Goal: Task Accomplishment & Management: Use online tool/utility

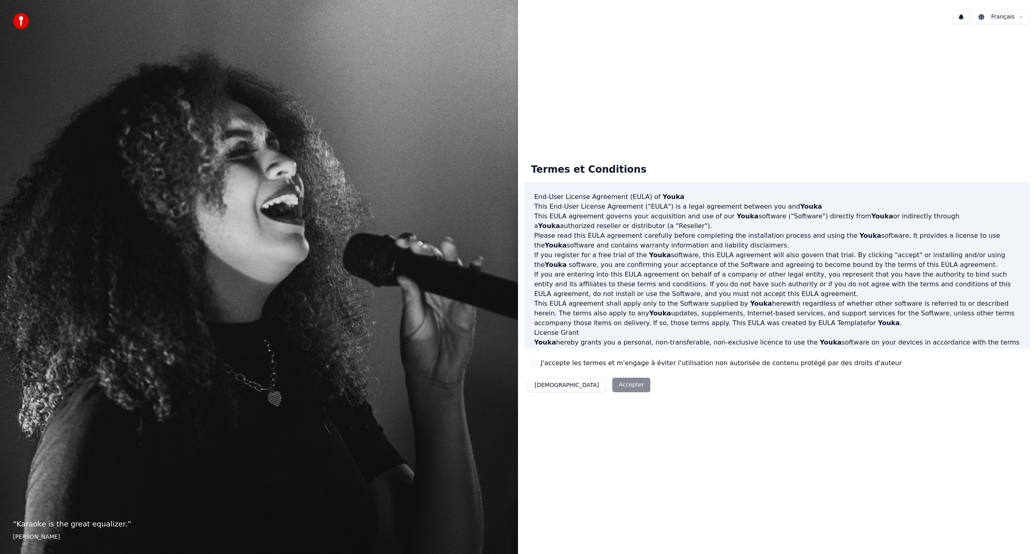
click at [587, 384] on div "Décliner Accepter" at bounding box center [589, 385] width 129 height 21
click at [534, 364] on button "J'accepte les termes et m'engage à éviter l'utilisation non autorisée de conten…" at bounding box center [534, 363] width 6 height 6
click at [612, 388] on button "Accepter" at bounding box center [631, 385] width 38 height 15
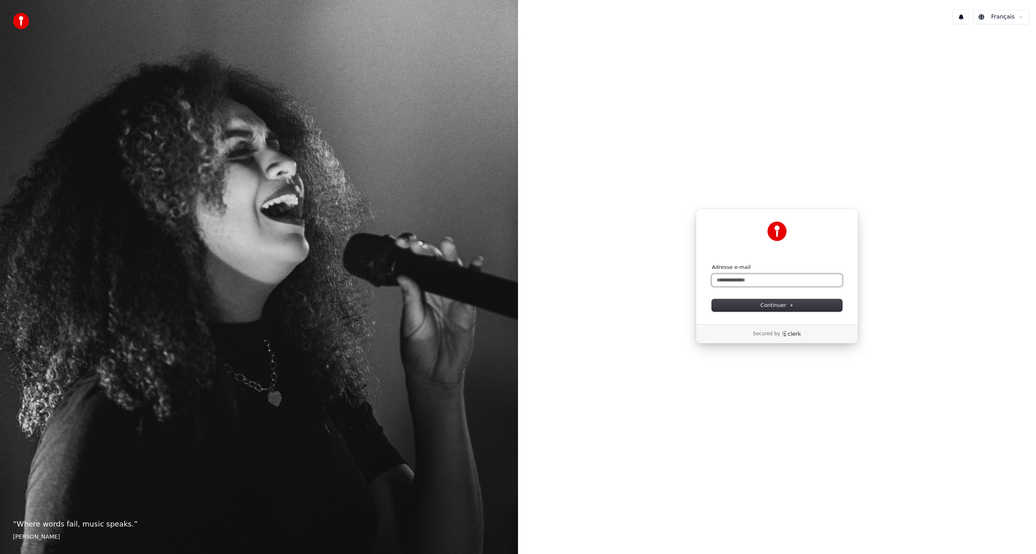
drag, startPoint x: 736, startPoint y: 274, endPoint x: 735, endPoint y: 279, distance: 5.0
click at [735, 277] on input "Adresse e-mail" at bounding box center [777, 280] width 130 height 12
click at [748, 304] on button "Continuer" at bounding box center [777, 305] width 130 height 12
type input "**********"
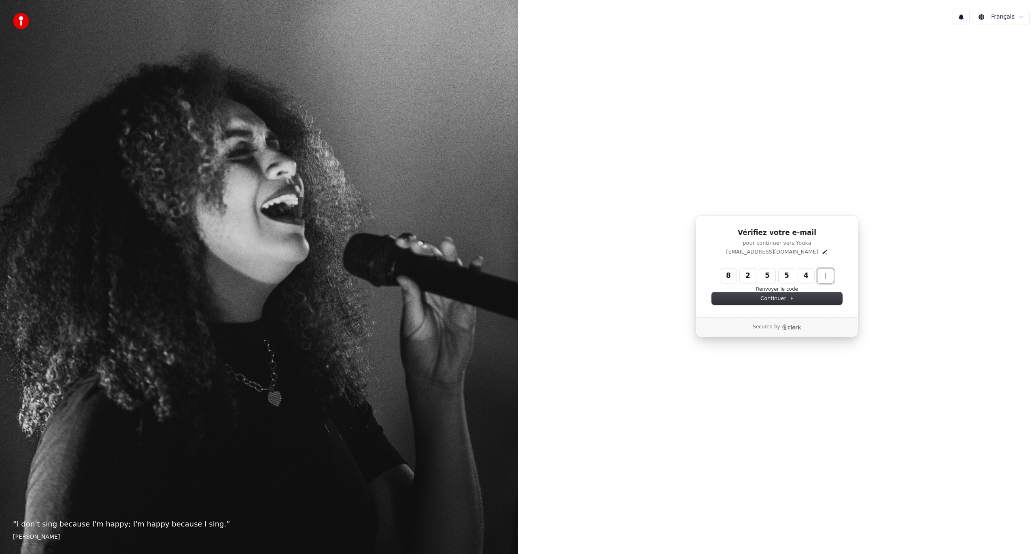
type input "******"
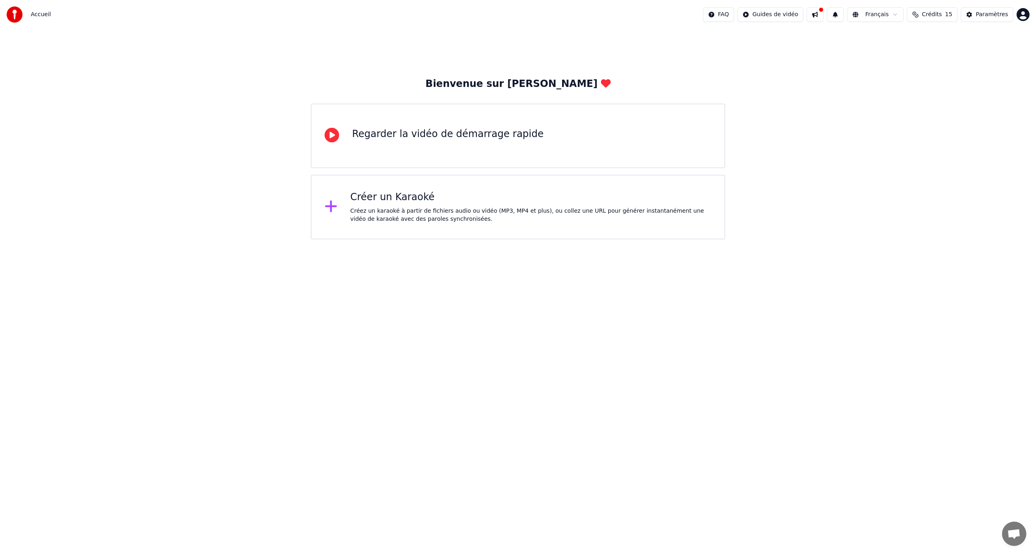
click at [38, 240] on html "Accueil FAQ Guides de vidéo Français Crédits 15 Paramètres Bienvenue sur Youka …" at bounding box center [518, 120] width 1036 height 240
click at [399, 210] on div "Créez un karaoké à partir de fichiers audio ou vidéo (MP3, MP4 et plus), ou col…" at bounding box center [530, 215] width 361 height 16
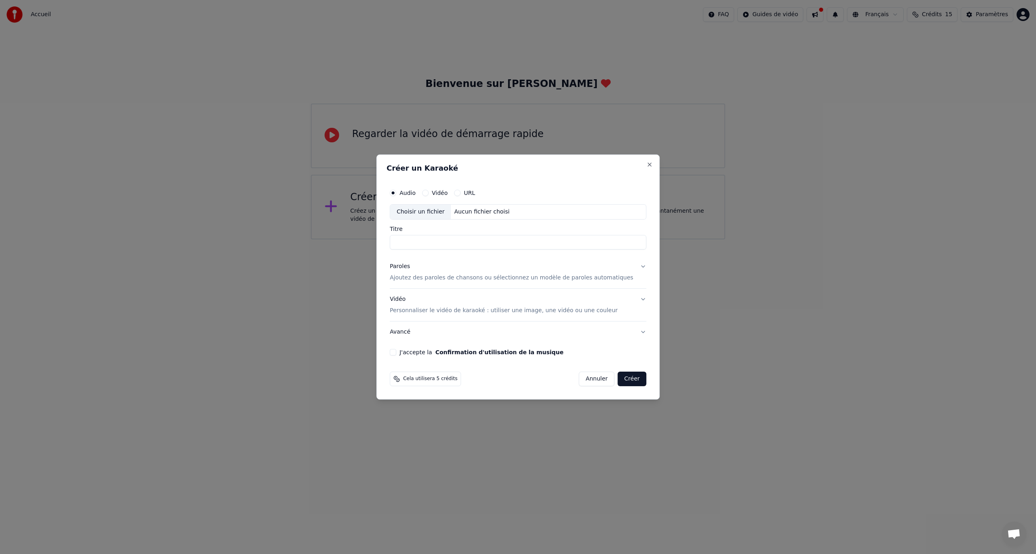
click at [470, 244] on input "Titre" at bounding box center [518, 242] width 257 height 15
type input "**********"
click at [433, 214] on div "Choisir un fichier" at bounding box center [420, 212] width 61 height 15
click at [447, 191] on label "Vidéo" at bounding box center [440, 193] width 16 height 6
click at [429, 191] on button "Vidéo" at bounding box center [425, 193] width 6 height 6
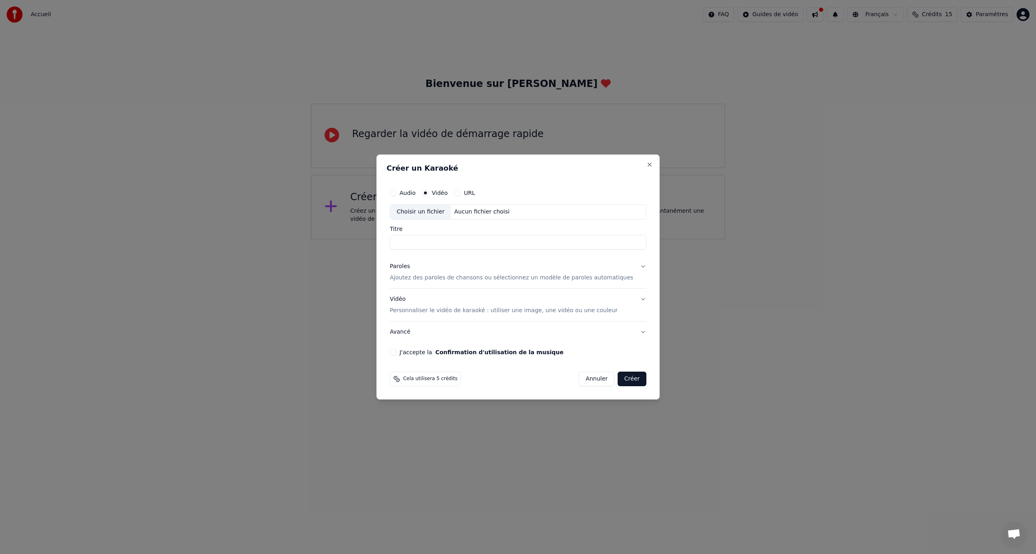
click at [431, 246] on input "Titre" at bounding box center [518, 242] width 257 height 15
click at [416, 195] on label "Audio" at bounding box center [407, 193] width 16 height 6
click at [396, 195] on button "Audio" at bounding box center [393, 193] width 6 height 6
click at [428, 241] on input "Titre" at bounding box center [518, 242] width 257 height 15
click at [415, 219] on div "Choisir un fichier" at bounding box center [420, 212] width 61 height 15
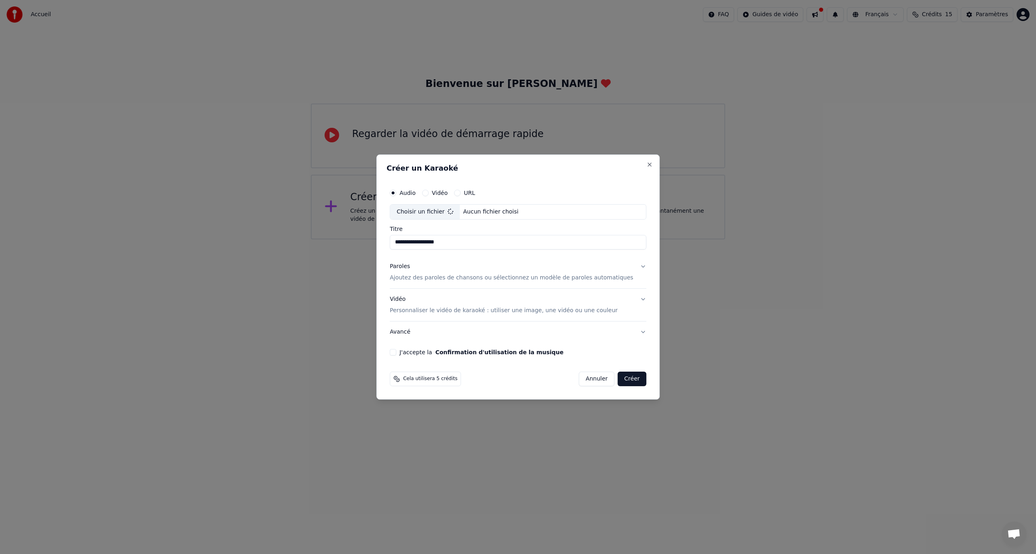
type input "**********"
click at [606, 278] on p "Ajoutez des paroles de chansons ou sélectionnez un modèle de paroles automatiqu…" at bounding box center [512, 278] width 244 height 8
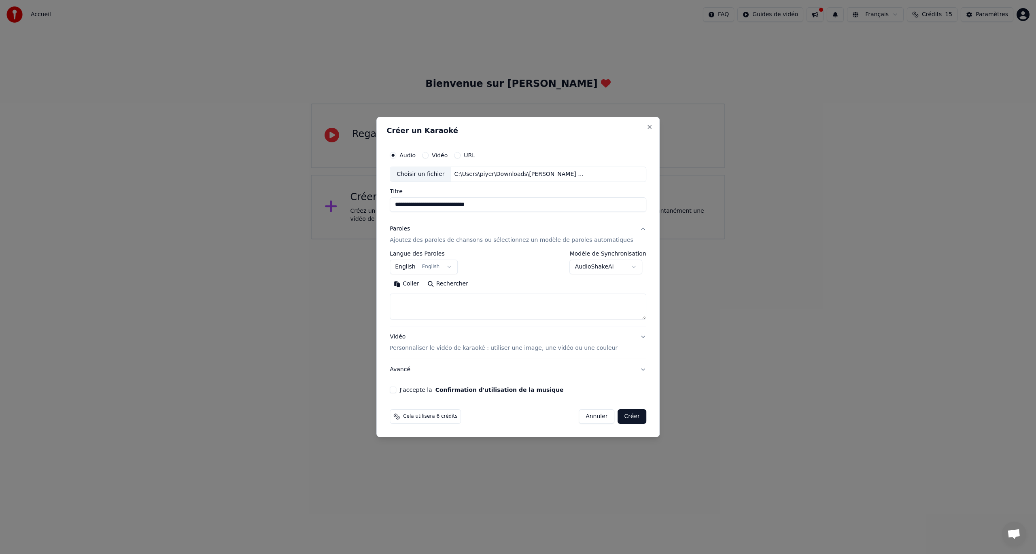
click at [450, 240] on body "**********" at bounding box center [518, 120] width 1036 height 240
click at [588, 240] on body "**********" at bounding box center [518, 120] width 1036 height 240
click at [449, 240] on body "**********" at bounding box center [518, 120] width 1036 height 240
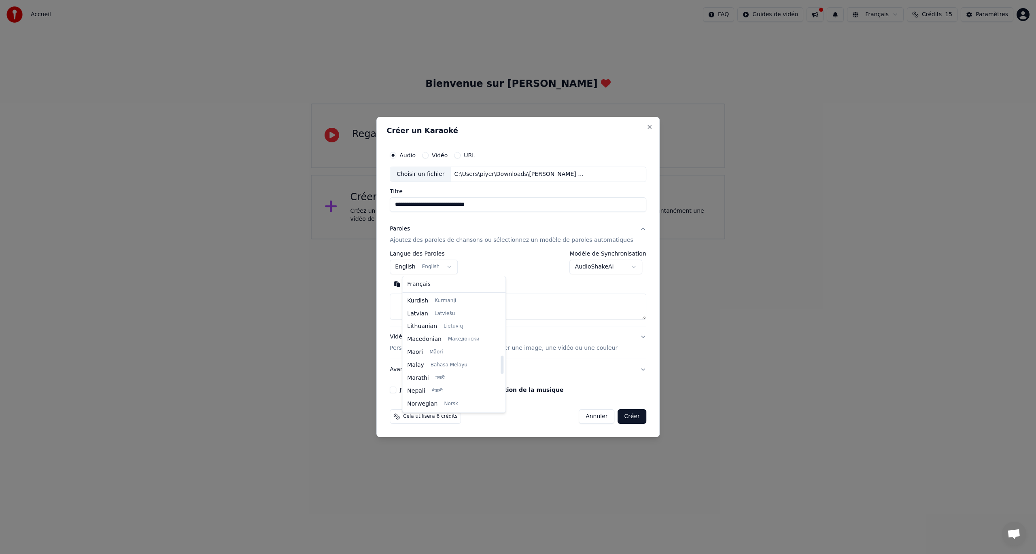
click at [440, 240] on body "**********" at bounding box center [518, 120] width 1036 height 240
click at [426, 240] on body "**********" at bounding box center [518, 120] width 1036 height 240
click at [534, 240] on body "**********" at bounding box center [518, 120] width 1036 height 240
click at [466, 304] on textarea at bounding box center [518, 307] width 257 height 26
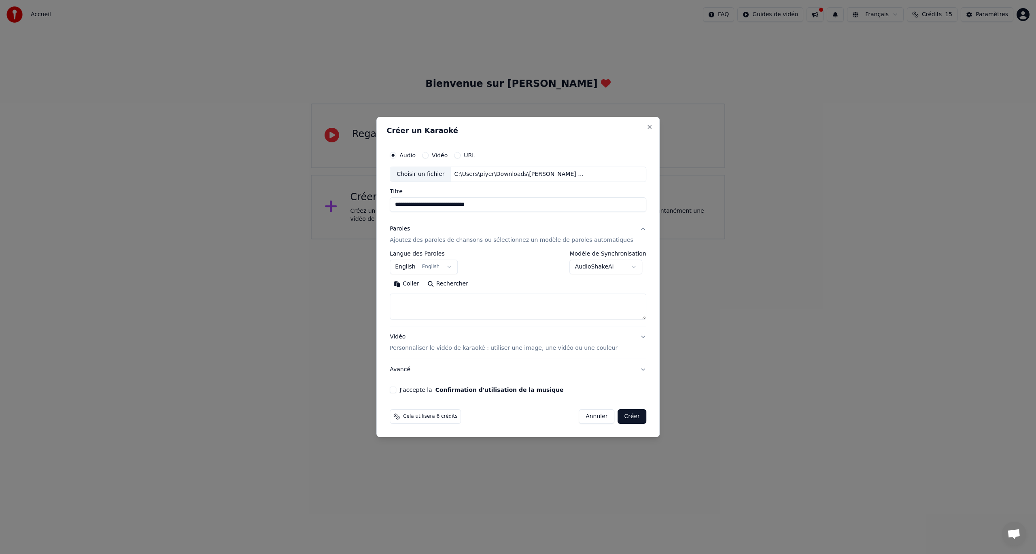
click at [396, 390] on button "J'accepte la Confirmation d'utilisation de la musique" at bounding box center [393, 390] width 6 height 6
click at [438, 299] on textarea at bounding box center [518, 307] width 257 height 26
paste textarea "**********"
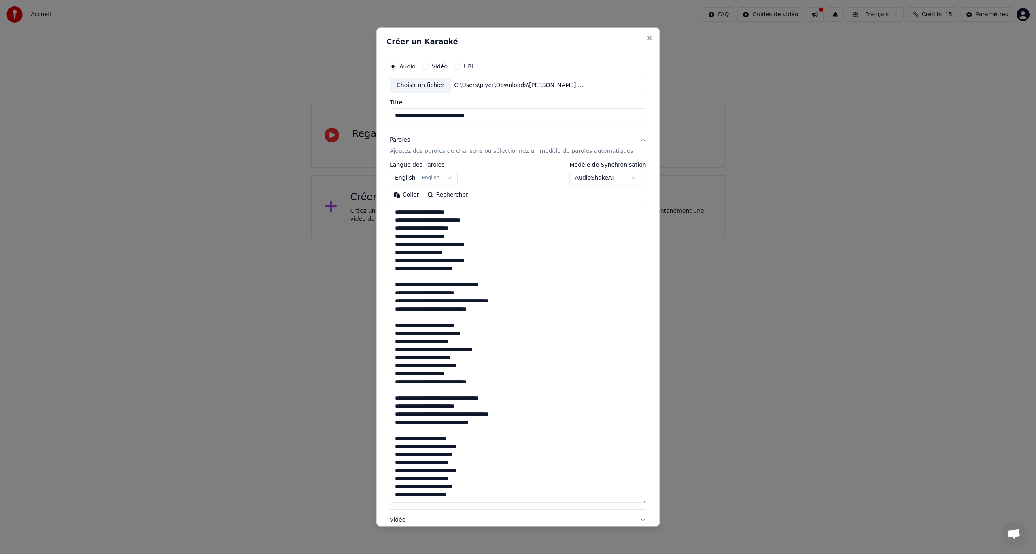
scroll to position [269, 0]
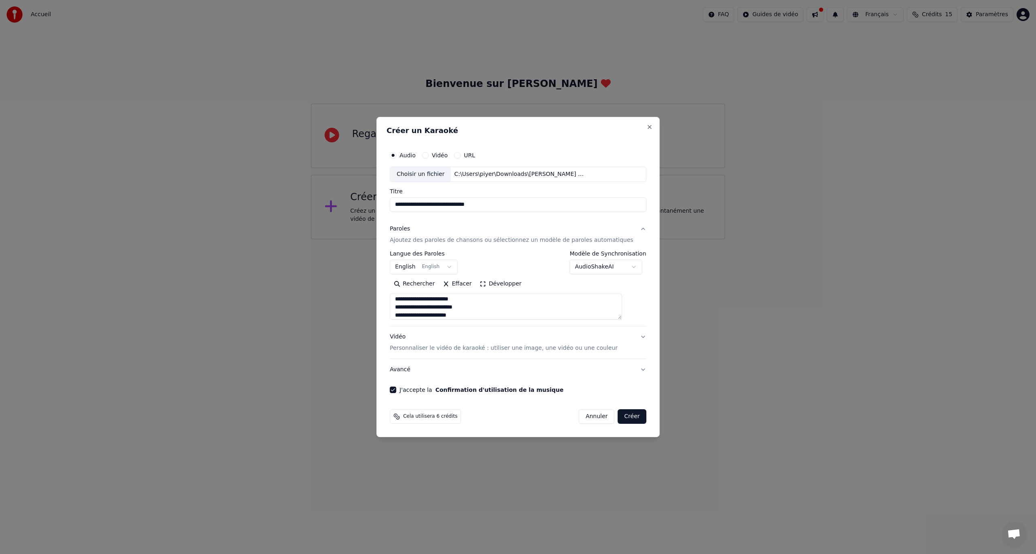
type textarea "**********"
click at [437, 417] on span "Cela utilisera 6 crédits" at bounding box center [430, 417] width 54 height 6
click at [400, 418] on icon at bounding box center [396, 417] width 6 height 6
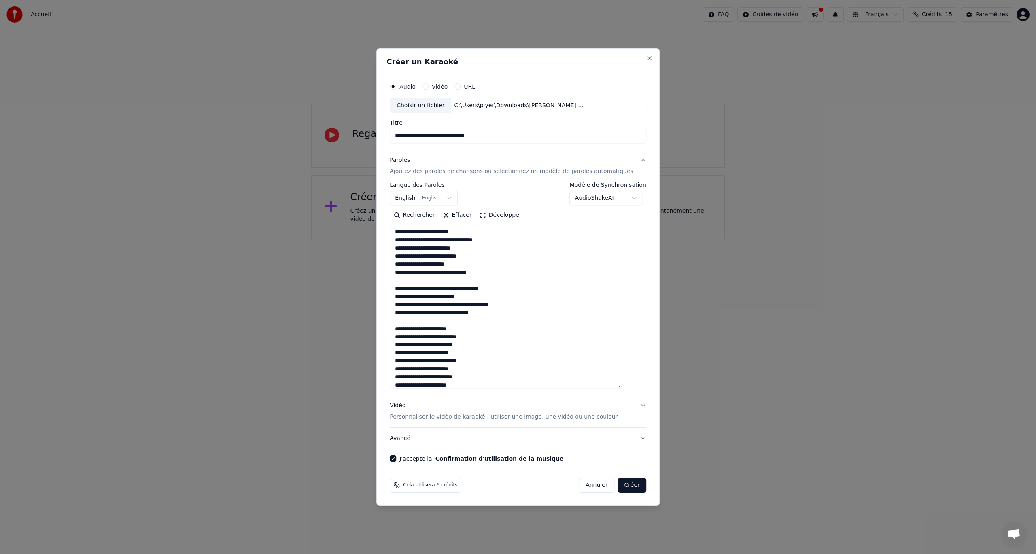
drag, startPoint x: 632, startPoint y: 317, endPoint x: 641, endPoint y: 388, distance: 71.4
click at [641, 388] on div "**********" at bounding box center [517, 277] width 283 height 458
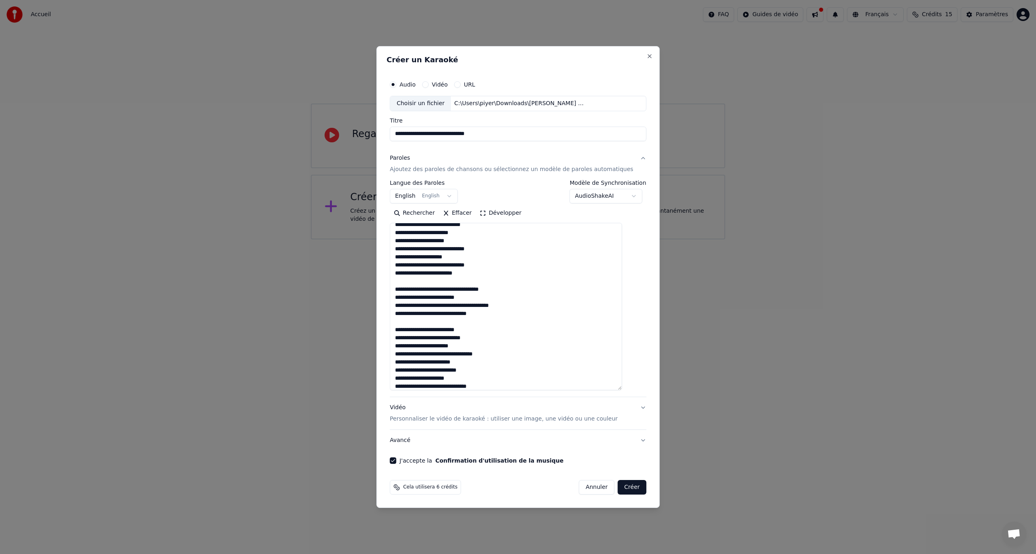
scroll to position [0, 0]
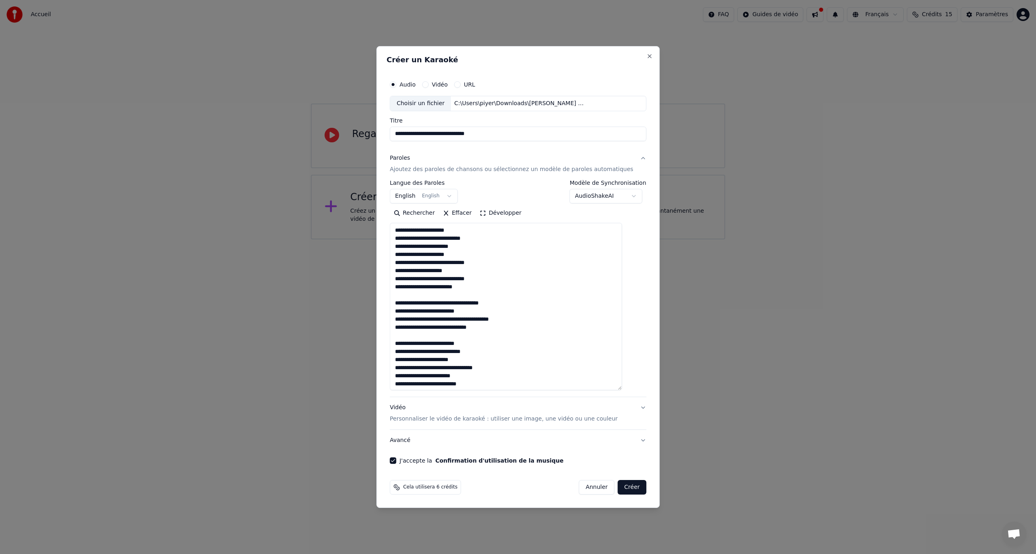
click at [467, 131] on input "**********" at bounding box center [518, 134] width 257 height 15
drag, startPoint x: 508, startPoint y: 135, endPoint x: 365, endPoint y: 134, distance: 143.7
click at [367, 134] on body "**********" at bounding box center [518, 120] width 1036 height 240
click at [445, 131] on input "**********" at bounding box center [518, 134] width 257 height 15
drag, startPoint x: 443, startPoint y: 134, endPoint x: 375, endPoint y: 125, distance: 68.1
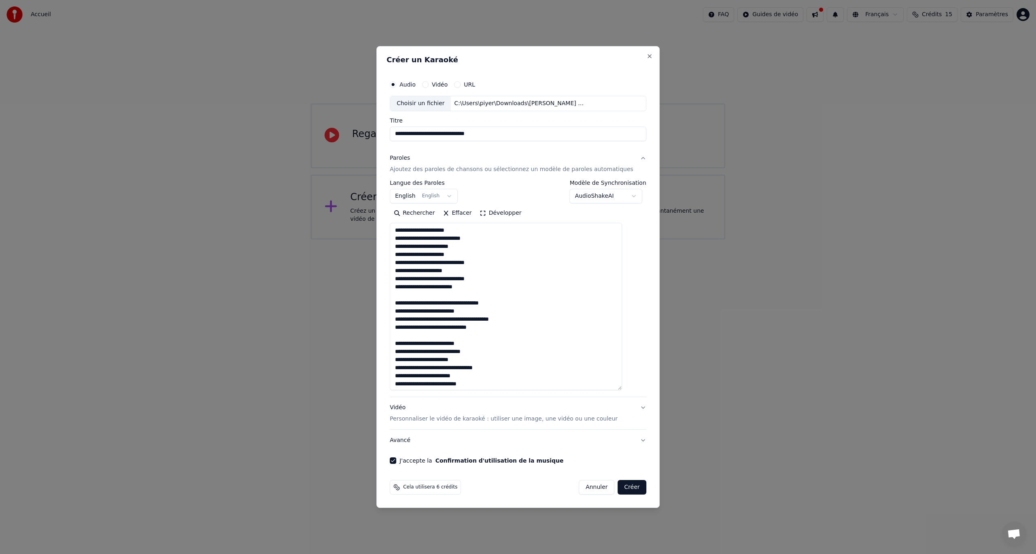
click at [376, 125] on body "**********" at bounding box center [518, 120] width 1036 height 240
type input "**********"
click at [587, 198] on body "**********" at bounding box center [518, 120] width 1036 height 240
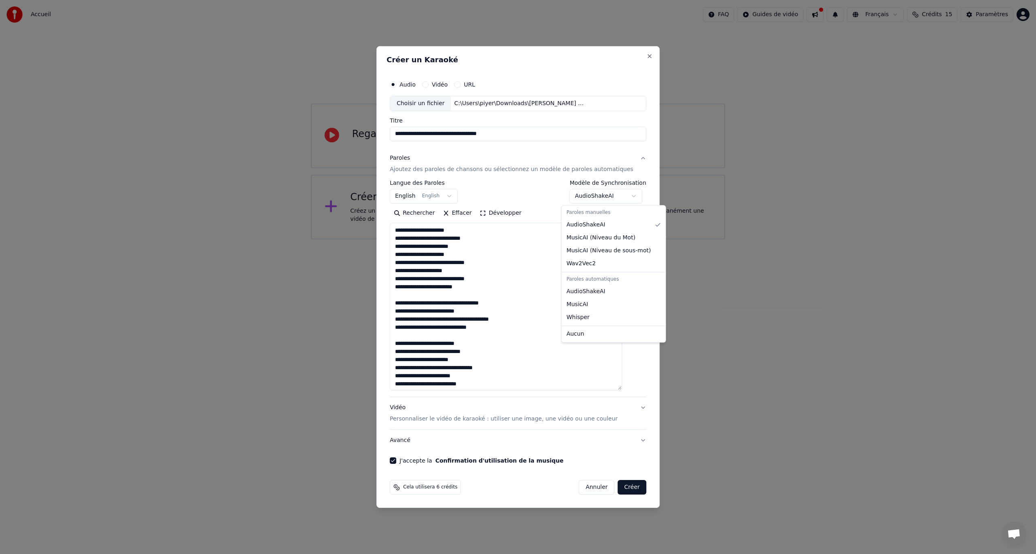
click at [590, 196] on body "**********" at bounding box center [518, 120] width 1036 height 240
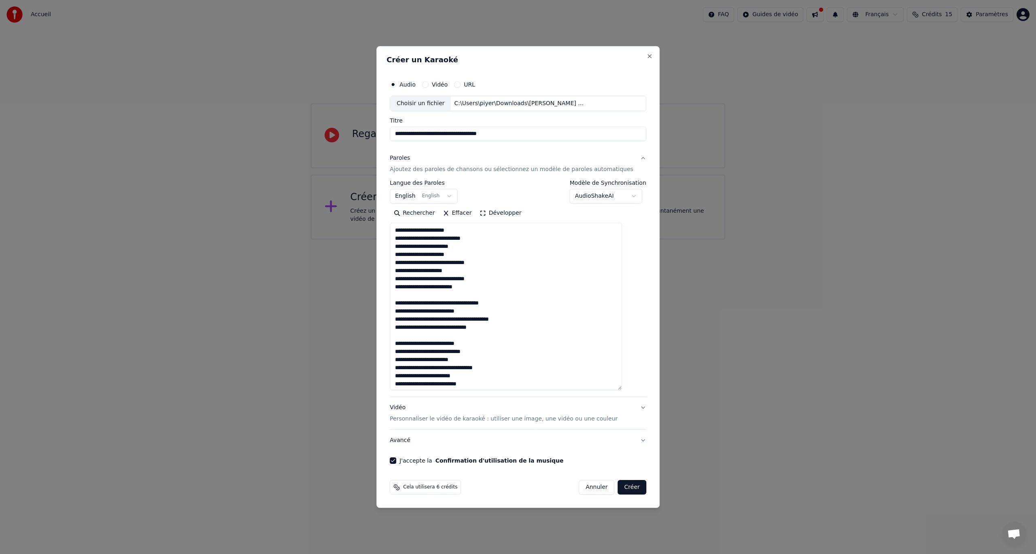
click at [592, 195] on body "**********" at bounding box center [518, 120] width 1036 height 240
click at [419, 193] on body "**********" at bounding box center [518, 120] width 1036 height 240
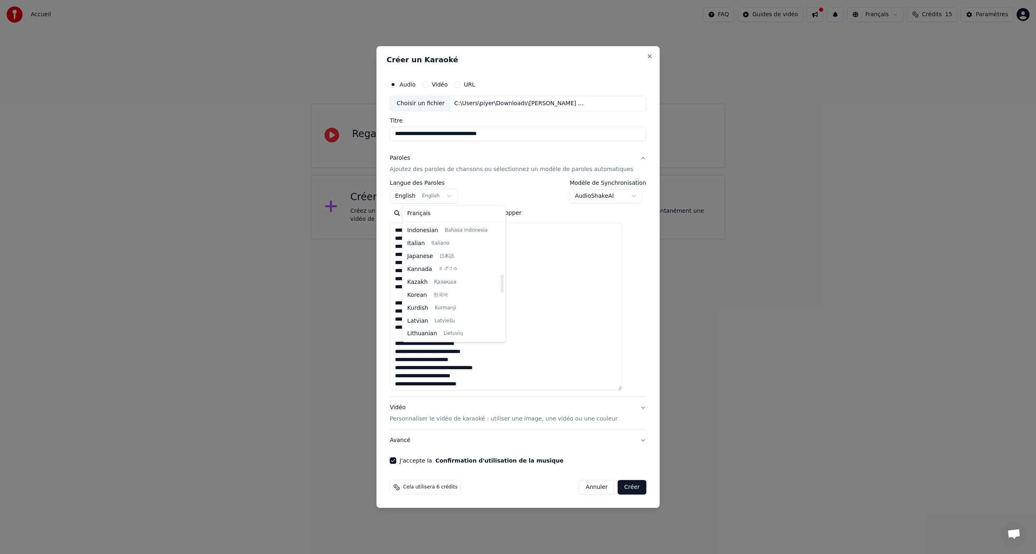
scroll to position [305, 0]
drag, startPoint x: 492, startPoint y: 239, endPoint x: 499, endPoint y: 274, distance: 35.6
click at [501, 274] on div at bounding box center [502, 281] width 3 height 18
select select "**"
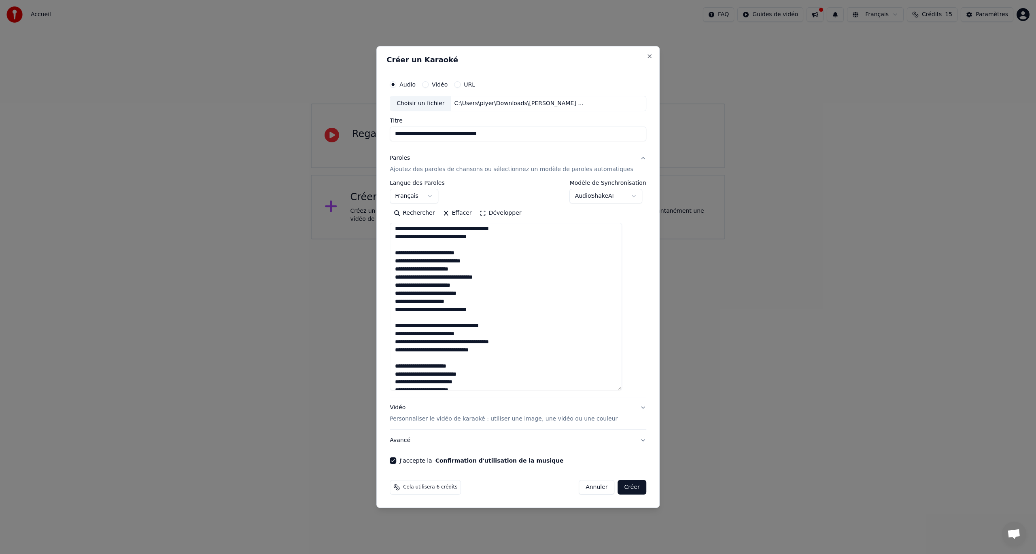
scroll to position [130, 0]
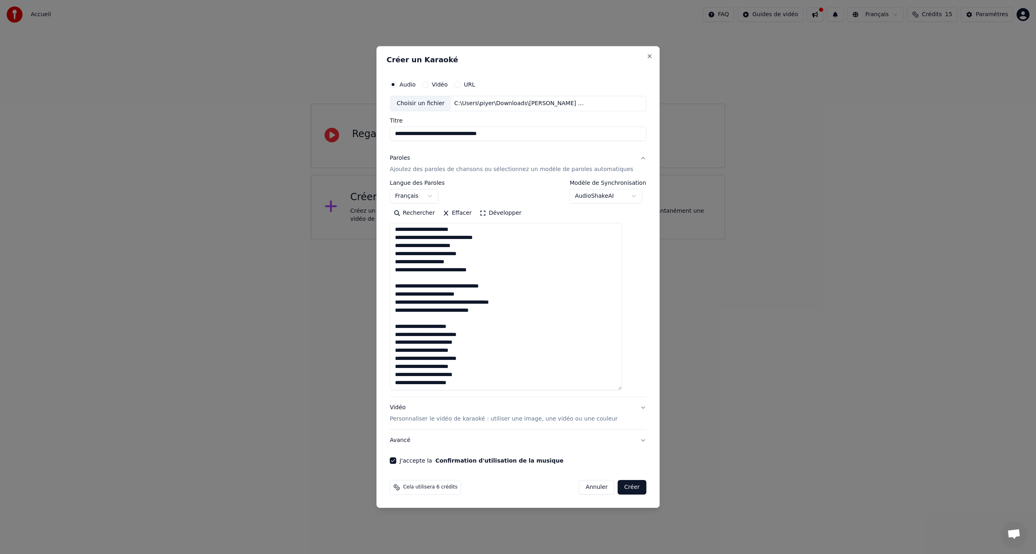
click at [618, 485] on button "Créer" at bounding box center [632, 487] width 28 height 15
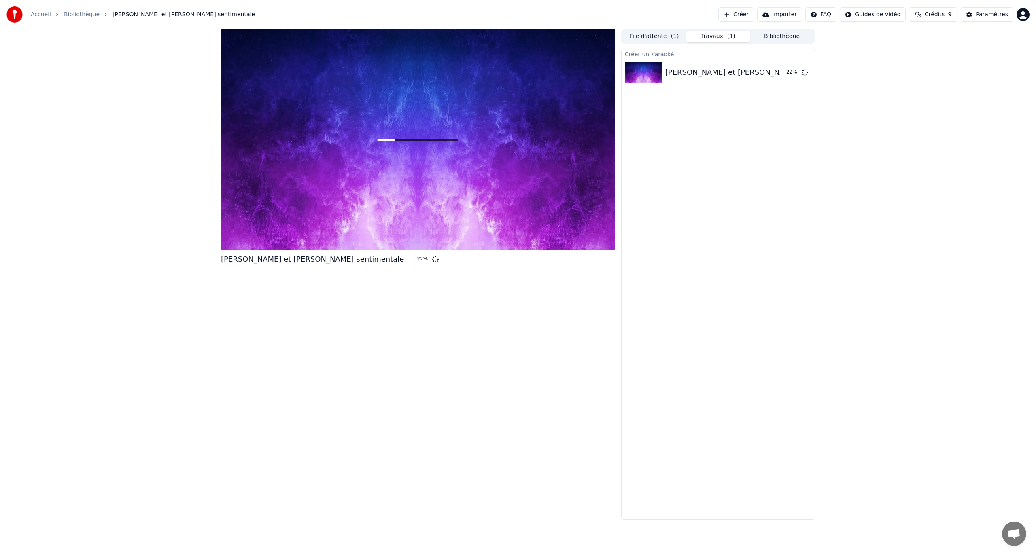
click at [787, 416] on div "Créer un Karaoké Charline et Olivier - Foule sentimentale 22 %" at bounding box center [718, 284] width 194 height 471
click at [789, 40] on button "Bibliothèque" at bounding box center [782, 37] width 64 height 12
click at [709, 35] on button "Travaux ( 1 )" at bounding box center [718, 37] width 64 height 12
click at [668, 40] on button "File d'attente ( 1 )" at bounding box center [654, 37] width 64 height 12
click at [711, 42] on button "Travaux ( 1 )" at bounding box center [718, 37] width 64 height 12
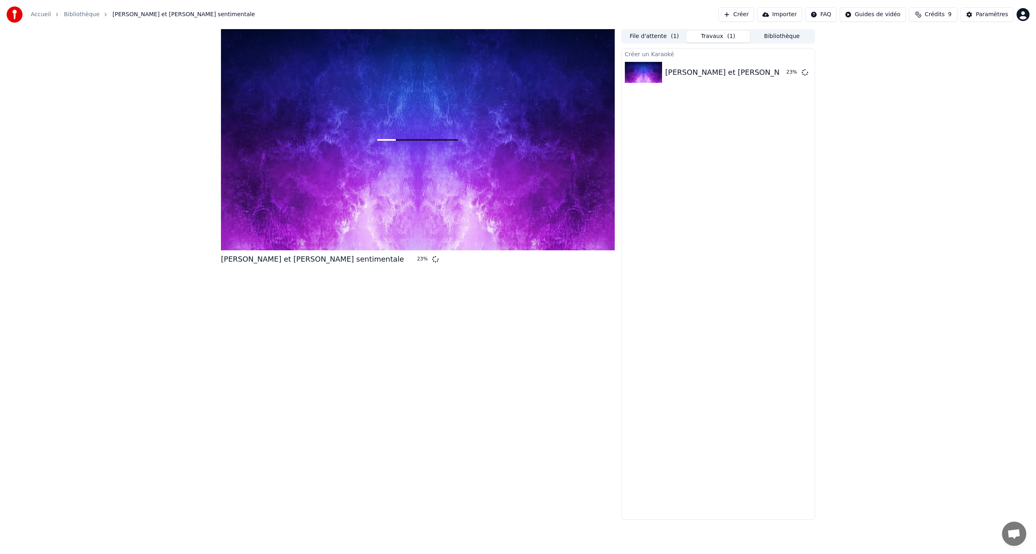
click at [665, 34] on button "File d'attente ( 1 )" at bounding box center [654, 37] width 64 height 12
click at [720, 38] on button "Travaux ( 1 )" at bounding box center [718, 37] width 64 height 12
click at [694, 79] on div "Charline et Olivier - Foule sentimentale 23 %" at bounding box center [718, 73] width 193 height 28
click at [998, 17] on div "Paramètres" at bounding box center [992, 15] width 32 height 8
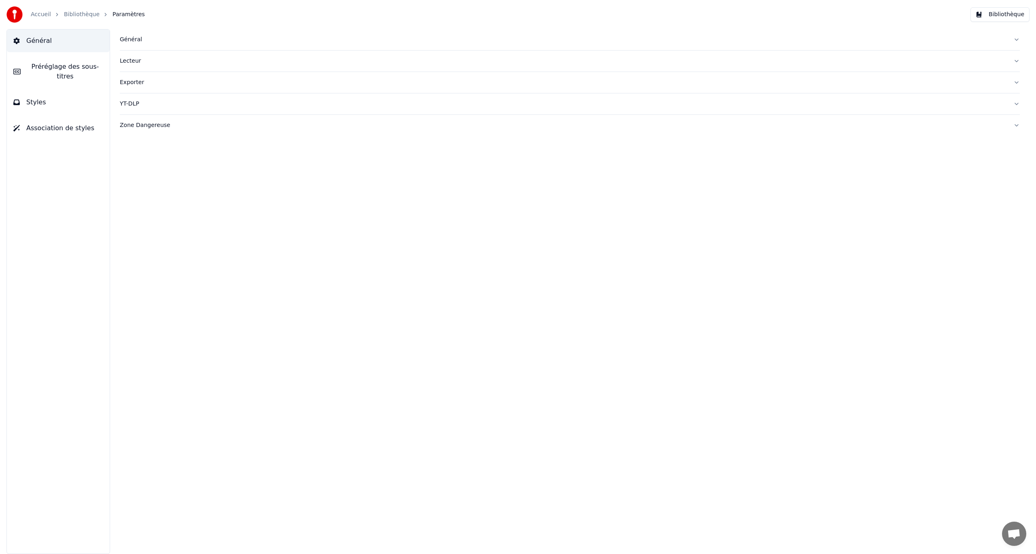
click at [136, 83] on div "Exporter" at bounding box center [563, 83] width 887 height 8
click at [173, 151] on html "**********" at bounding box center [518, 277] width 1036 height 554
click at [381, 251] on html "**********" at bounding box center [518, 277] width 1036 height 554
click at [151, 172] on div "Pixel Format yuv420p" at bounding box center [570, 176] width 900 height 23
click at [156, 182] on html "**********" at bounding box center [518, 277] width 1036 height 554
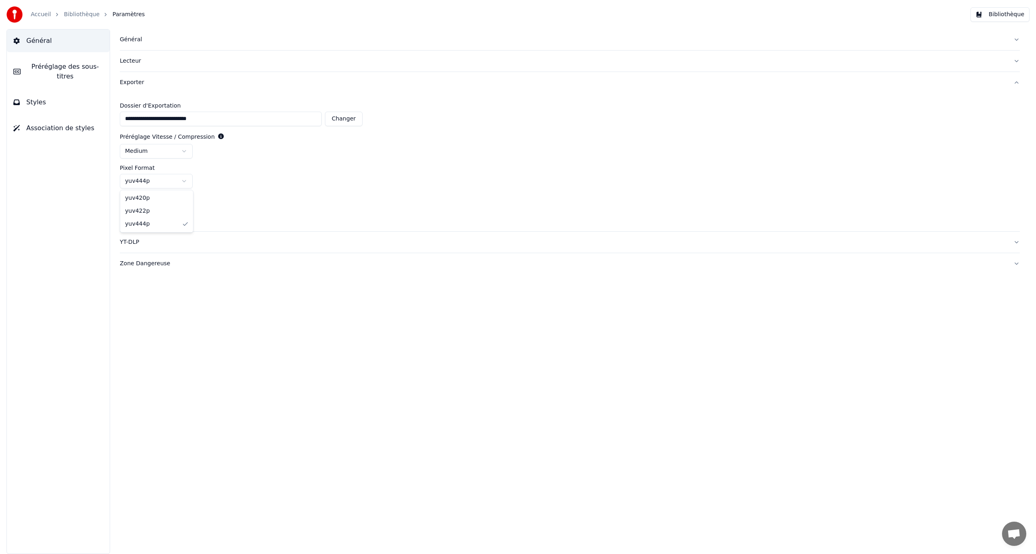
click at [162, 184] on html "**********" at bounding box center [518, 277] width 1036 height 554
click at [164, 180] on html "**********" at bounding box center [518, 277] width 1036 height 554
click at [177, 151] on html "**********" at bounding box center [518, 277] width 1036 height 554
click at [176, 183] on html "**********" at bounding box center [518, 277] width 1036 height 554
click at [172, 183] on html "**********" at bounding box center [518, 277] width 1036 height 554
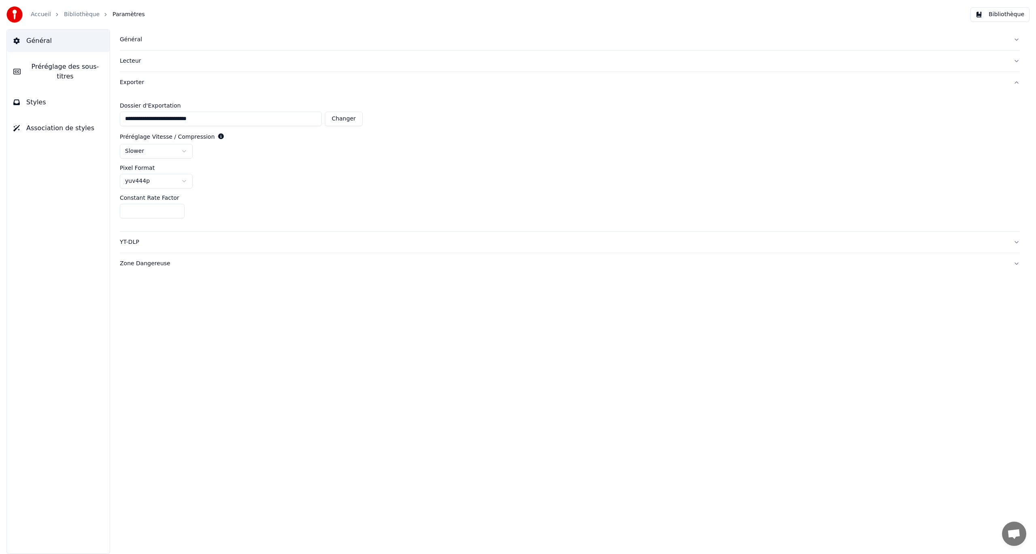
click at [138, 83] on div "Exporter" at bounding box center [563, 83] width 887 height 8
click at [136, 65] on button "Lecteur" at bounding box center [570, 61] width 900 height 21
click at [129, 104] on div "YT-DLP" at bounding box center [563, 104] width 887 height 8
click at [129, 79] on div "Exporter" at bounding box center [563, 83] width 887 height 8
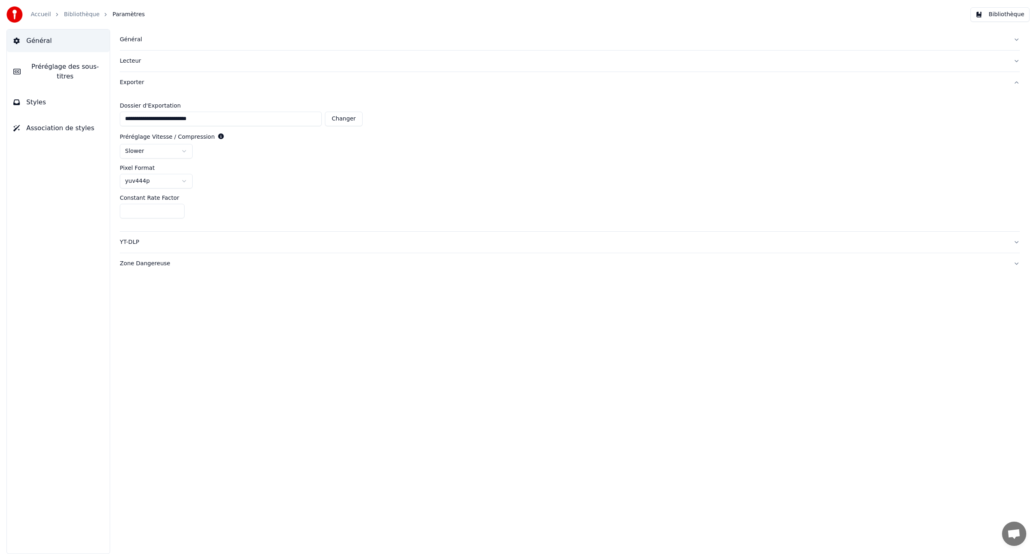
click at [132, 28] on div "Accueil Bibliothèque Paramètres Bibliothèque" at bounding box center [518, 14] width 1036 height 29
click at [77, 15] on link "Bibliothèque" at bounding box center [82, 15] width 36 height 8
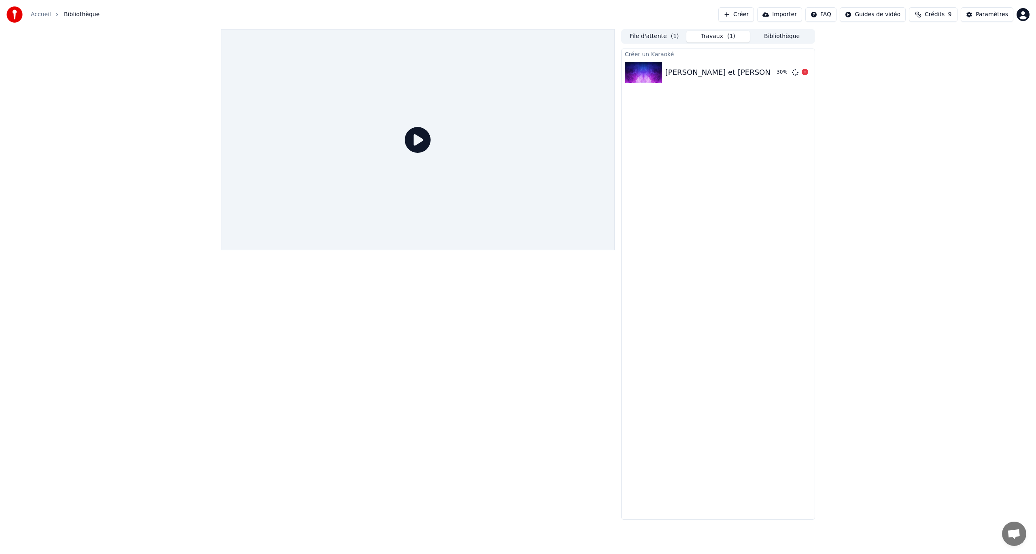
click at [673, 67] on div "[PERSON_NAME] et [PERSON_NAME] sentimentale" at bounding box center [756, 72] width 183 height 11
click at [413, 138] on icon at bounding box center [418, 140] width 26 height 26
click at [418, 146] on icon at bounding box center [418, 140] width 26 height 26
click at [663, 33] on button "File d'attente ( 1 )" at bounding box center [654, 37] width 64 height 12
click at [701, 34] on button "Travaux ( 1 )" at bounding box center [718, 37] width 64 height 12
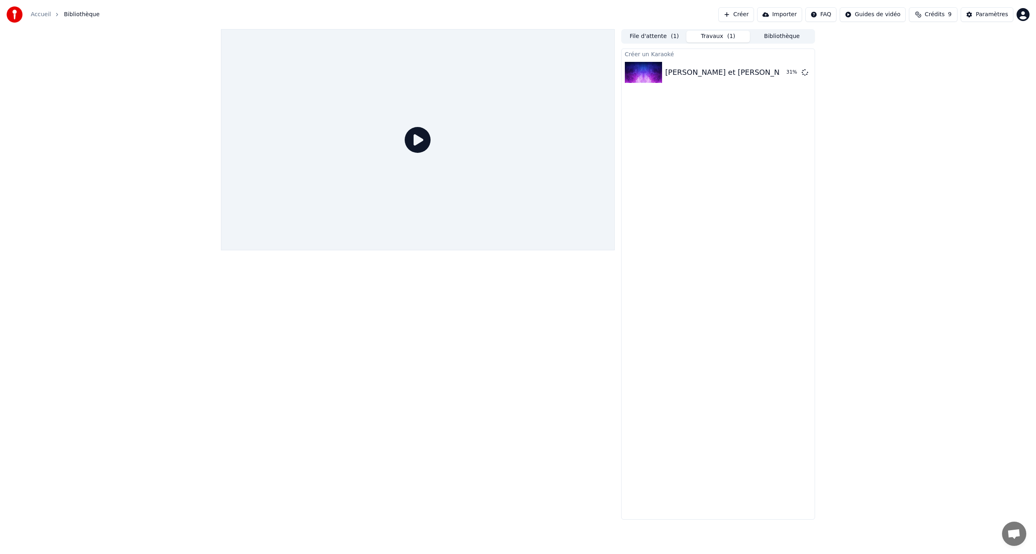
click at [945, 15] on span "Crédits" at bounding box center [935, 15] width 20 height 8
click at [919, 181] on div "File d'attente ( 1 ) Travaux ( 1 ) Bibliothèque Créer un Karaoké Charline et Ol…" at bounding box center [518, 274] width 1036 height 491
click at [420, 137] on icon at bounding box center [418, 140] width 26 height 26
click at [937, 11] on span "Crédits" at bounding box center [935, 15] width 20 height 8
click at [888, 13] on html "Accueil Bibliothèque Créer Importer FAQ Guides de vidéo Crédits 9 Paramètres Fi…" at bounding box center [518, 277] width 1036 height 554
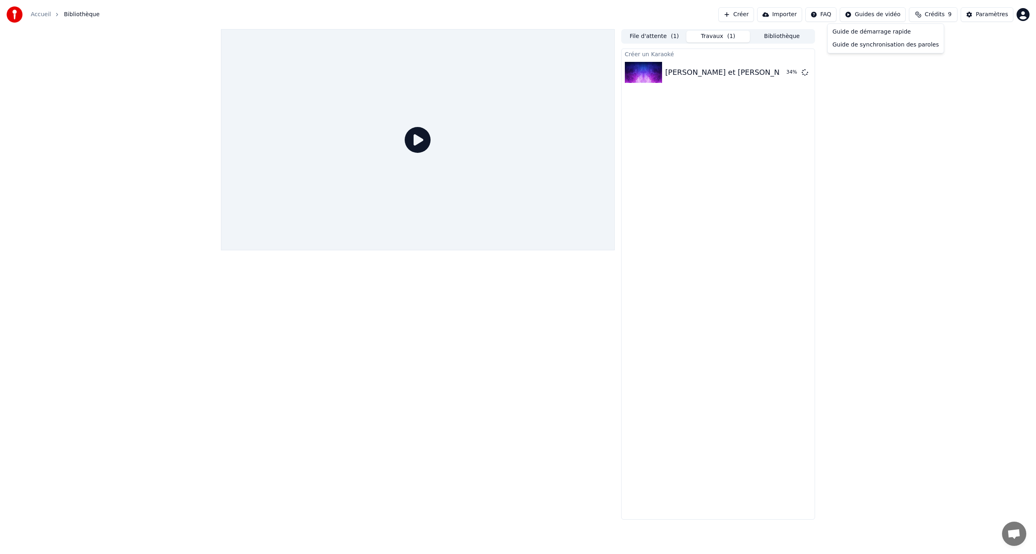
drag, startPoint x: 762, startPoint y: 210, endPoint x: 628, endPoint y: 68, distance: 194.9
click at [759, 208] on html "Accueil Bibliothèque Créer Importer FAQ Guides de vidéo Crédits 9 Paramètres Fi…" at bounding box center [518, 277] width 1036 height 554
click at [671, 70] on div "[PERSON_NAME] et [PERSON_NAME] sentimentale" at bounding box center [756, 72] width 183 height 11
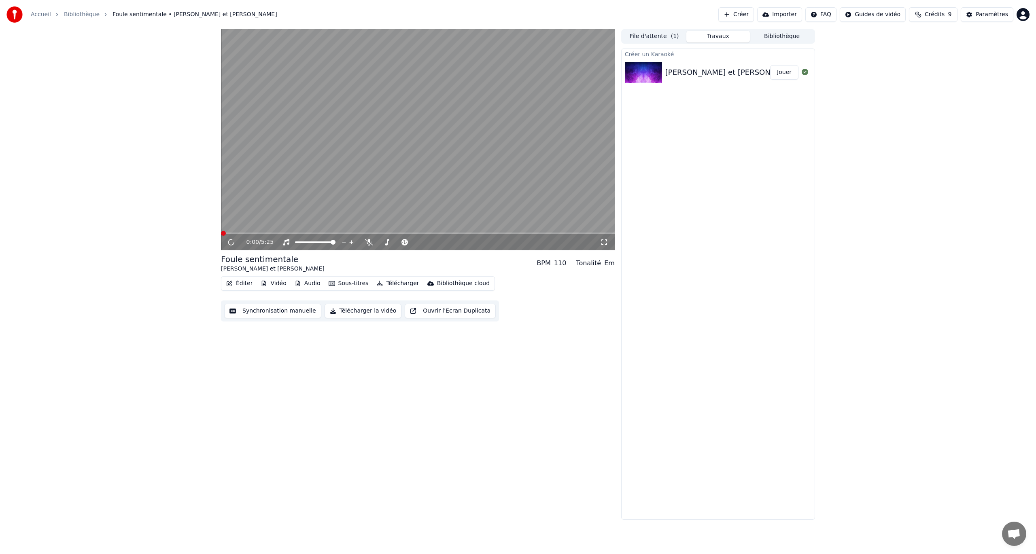
click at [708, 73] on div "[PERSON_NAME] et [PERSON_NAME] sentimentale" at bounding box center [756, 72] width 183 height 11
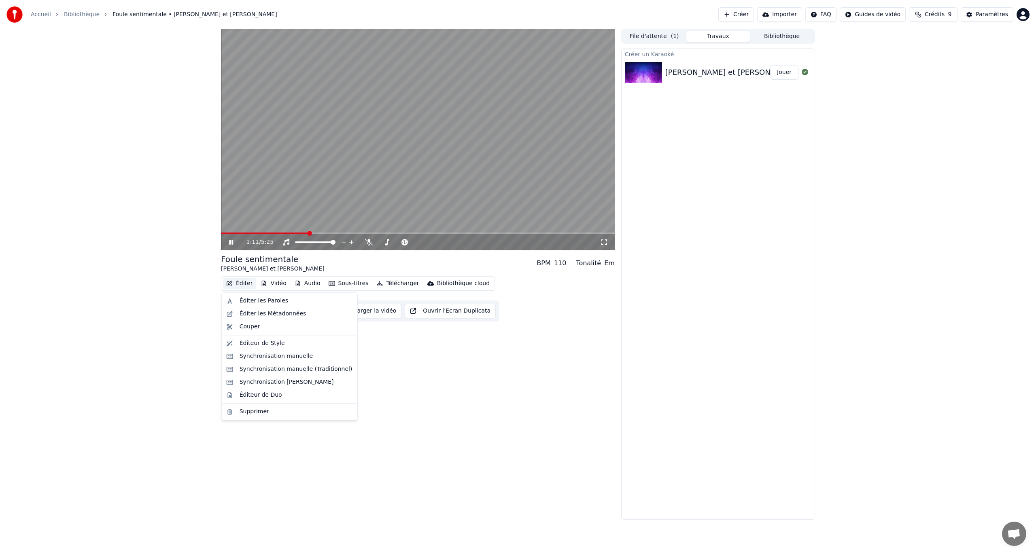
click at [243, 287] on button "Éditer" at bounding box center [239, 283] width 33 height 11
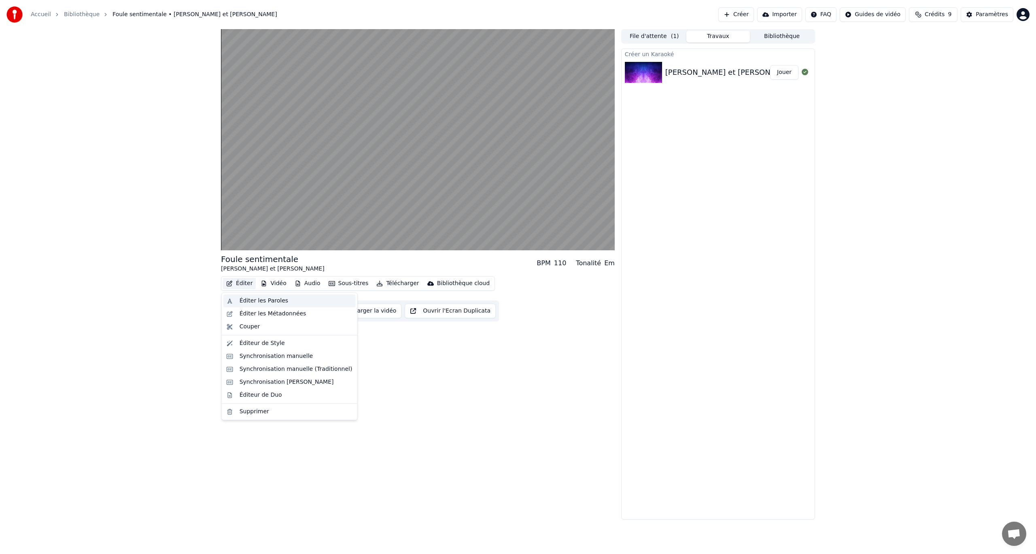
click at [279, 300] on div "Éditer les Paroles" at bounding box center [264, 301] width 49 height 8
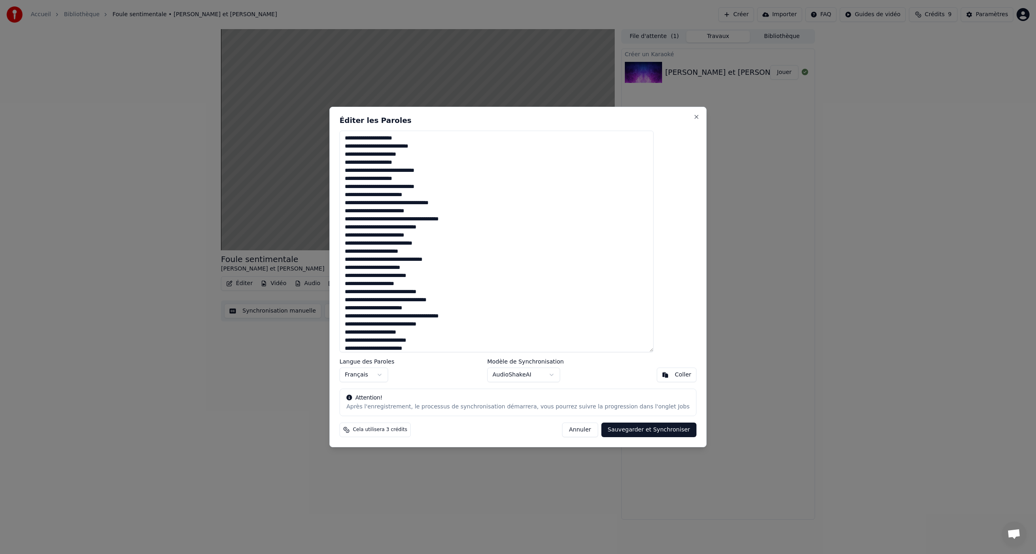
click at [441, 333] on textarea "**********" at bounding box center [497, 242] width 314 height 222
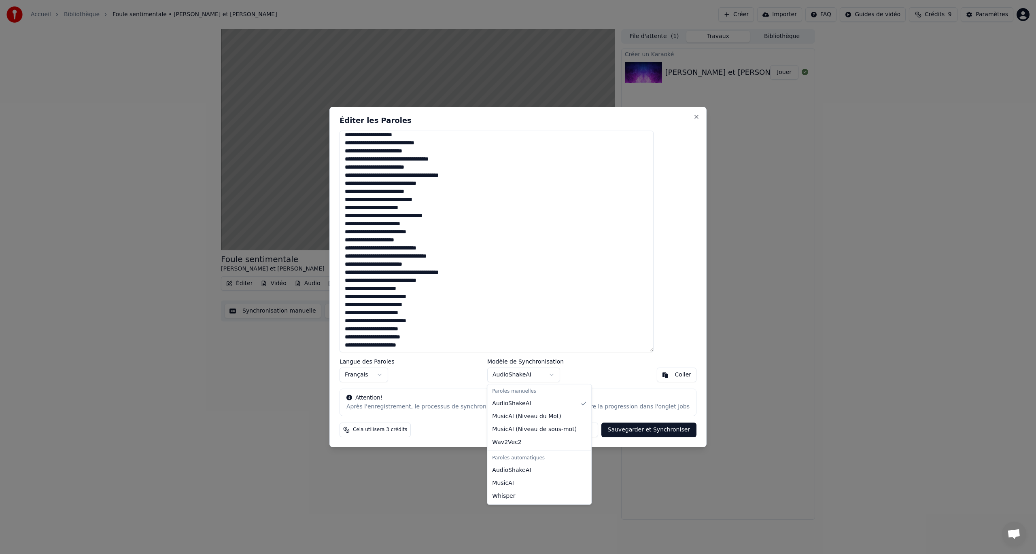
click at [543, 376] on body "Accueil Bibliothèque Foule sentimentale • Charline et Olivier Créer Importer FA…" at bounding box center [518, 277] width 1036 height 554
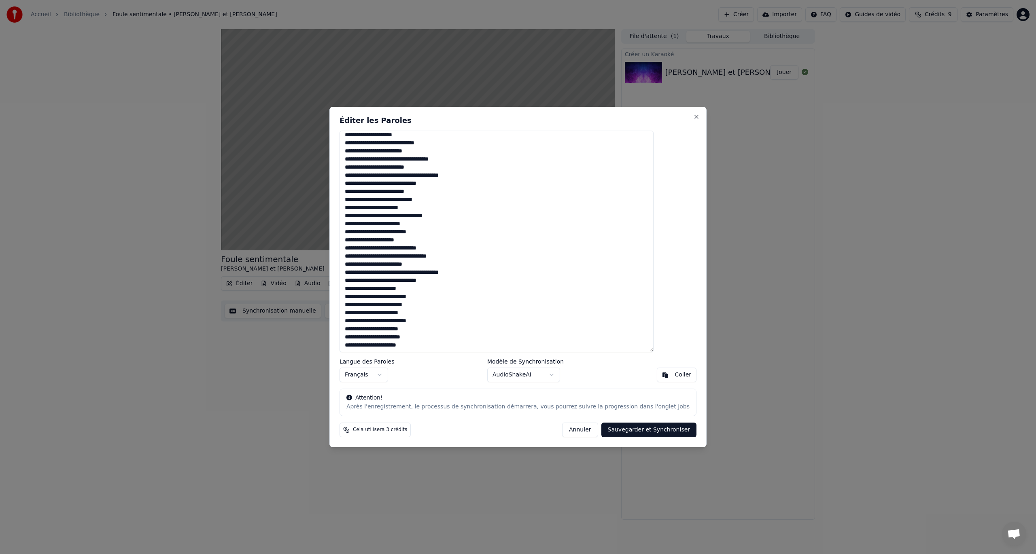
click at [677, 313] on body "Accueil Bibliothèque Foule sentimentale • Charline et Olivier Créer Importer FA…" at bounding box center [518, 277] width 1036 height 554
click at [448, 409] on div "Après l'enregistrement, le processus de synchronisation démarrera, vous pourrez…" at bounding box center [517, 407] width 343 height 8
click at [397, 407] on div "Après l'enregistrement, le processus de synchronisation démarrera, vous pourrez…" at bounding box center [517, 407] width 343 height 8
click at [565, 427] on button "Annuler" at bounding box center [580, 430] width 36 height 15
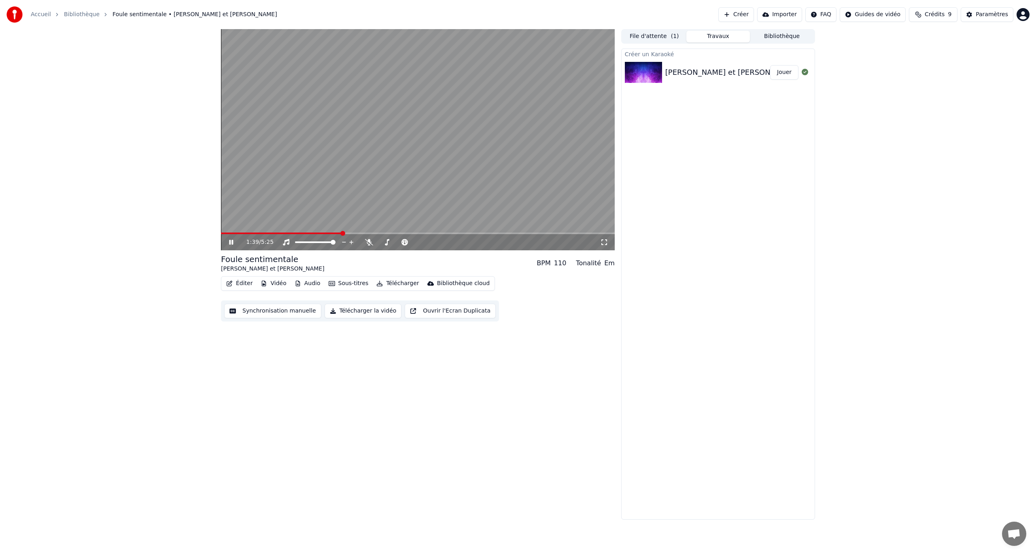
click at [299, 285] on button "Audio" at bounding box center [307, 283] width 32 height 11
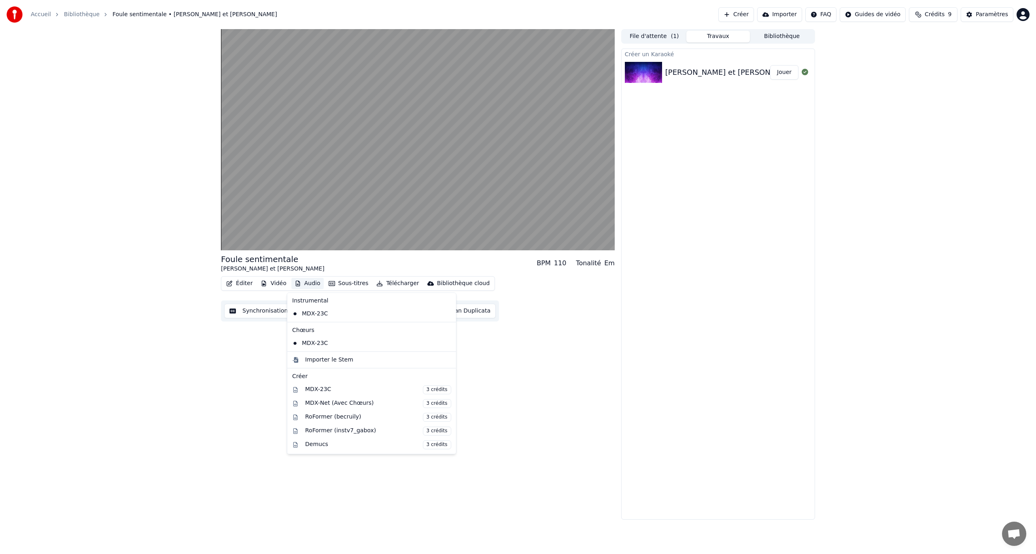
click at [302, 284] on button "Audio" at bounding box center [307, 283] width 32 height 11
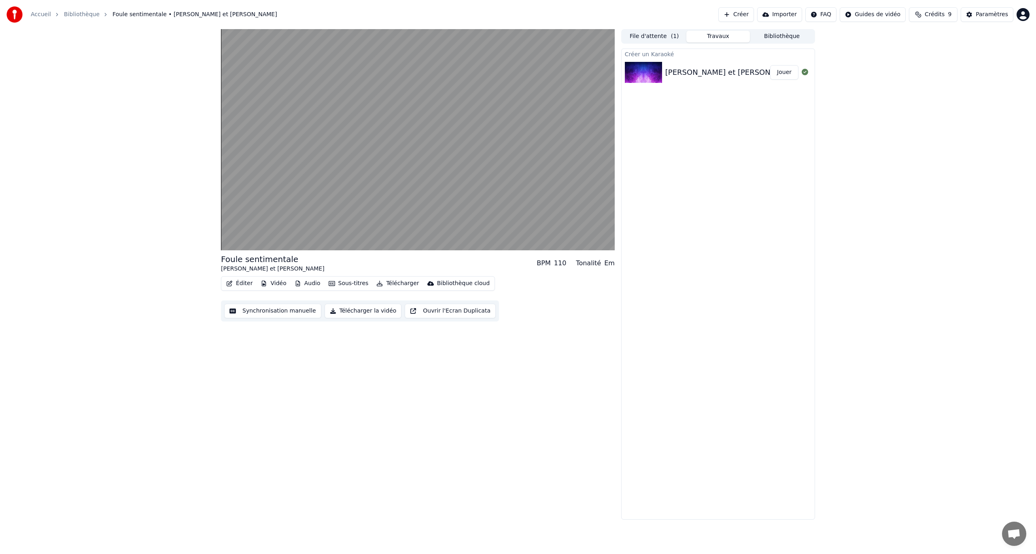
click at [302, 282] on button "Audio" at bounding box center [307, 283] width 32 height 11
click at [338, 282] on button "Sous-titres" at bounding box center [348, 283] width 47 height 11
click at [642, 355] on div "Créer un Karaoké Charline et Olivier - Foule sentimentale Jouer" at bounding box center [718, 284] width 194 height 471
click at [235, 284] on button "Éditer" at bounding box center [239, 283] width 33 height 11
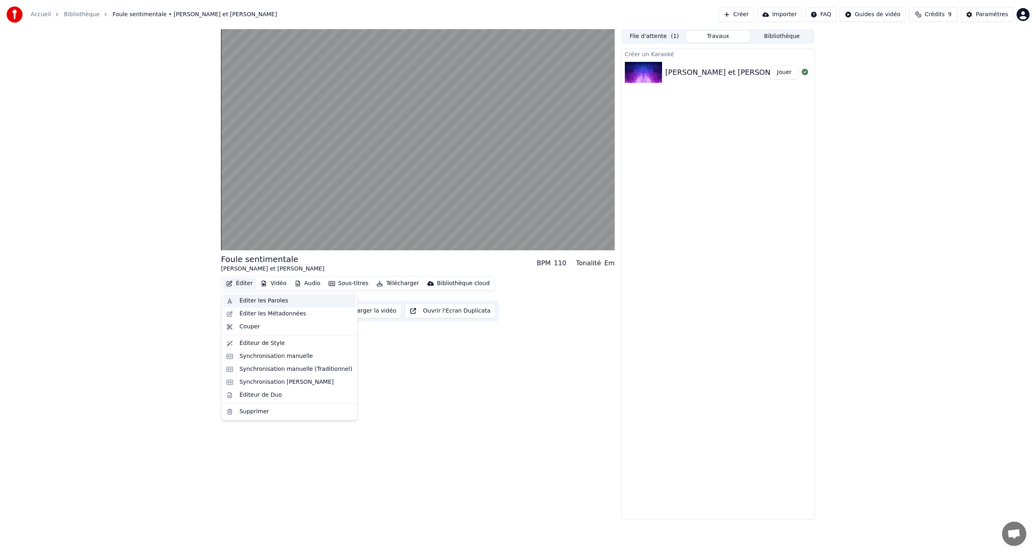
click at [273, 299] on div "Éditer les Paroles" at bounding box center [264, 301] width 49 height 8
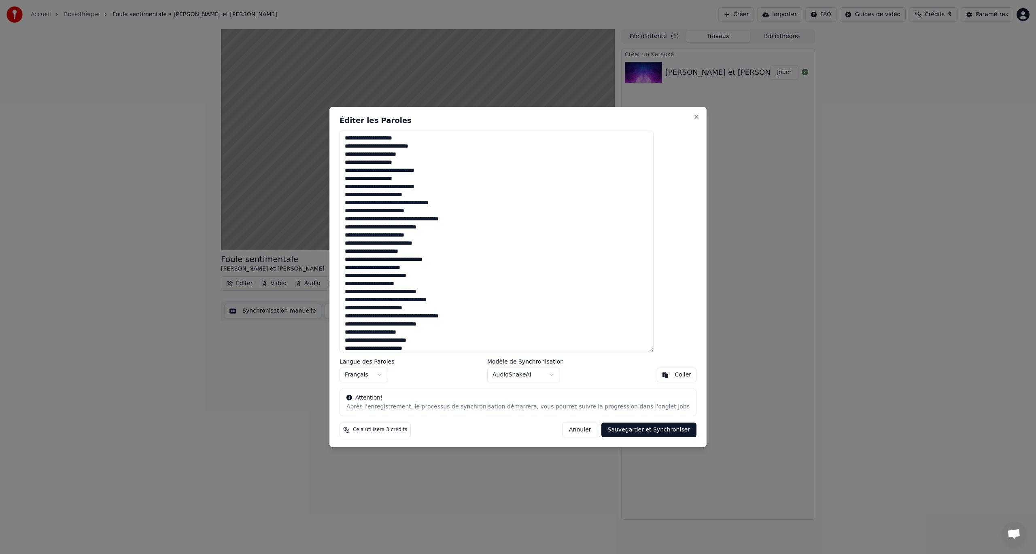
click at [400, 283] on textarea "**********" at bounding box center [497, 242] width 314 height 222
click at [571, 430] on button "Annuler" at bounding box center [580, 430] width 36 height 15
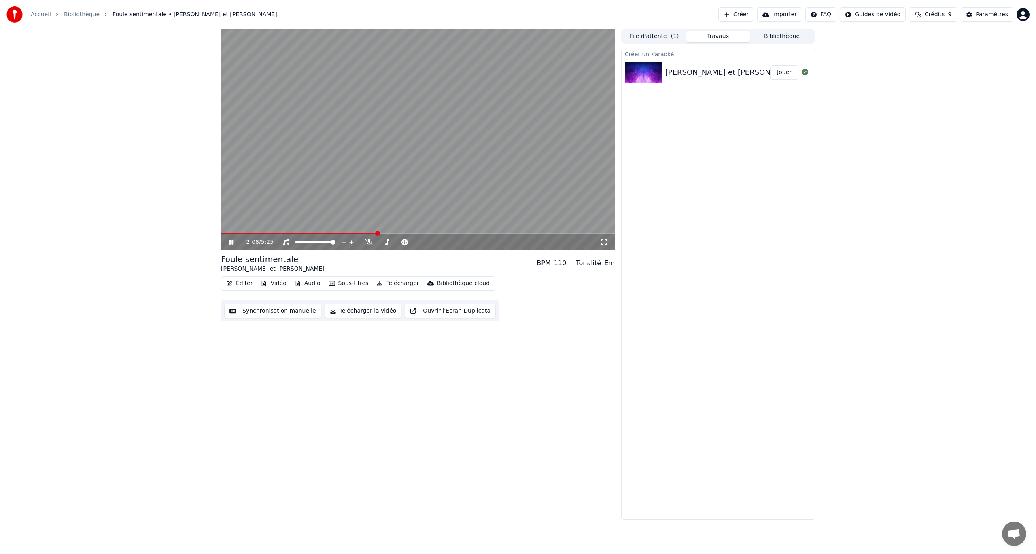
click at [435, 139] on video at bounding box center [418, 139] width 394 height 221
click at [454, 151] on video at bounding box center [418, 139] width 394 height 221
click at [672, 32] on button "File d'attente ( 1 )" at bounding box center [654, 37] width 64 height 12
click at [709, 31] on button "Travaux" at bounding box center [718, 37] width 64 height 12
click at [538, 234] on div "2:15 / 5:25" at bounding box center [418, 242] width 394 height 16
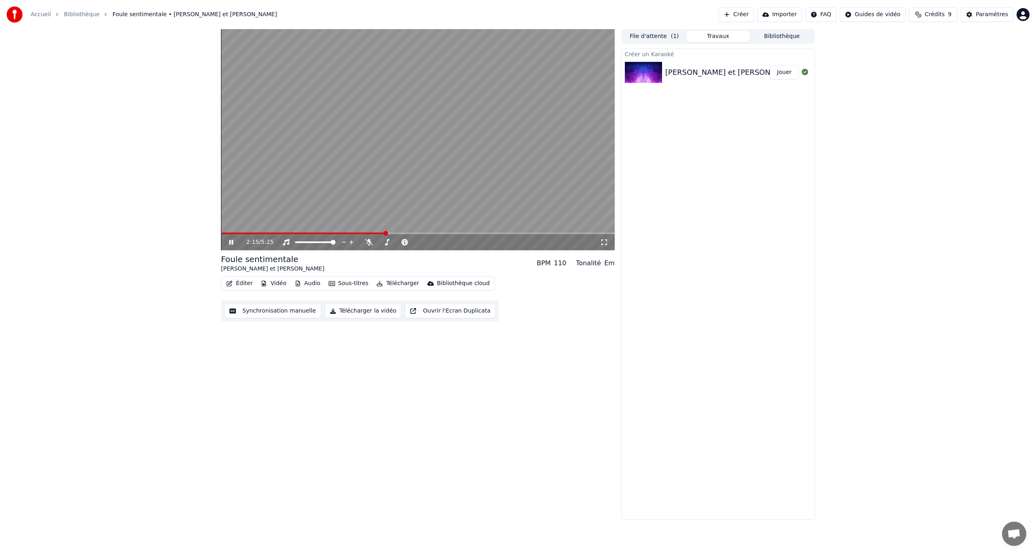
click at [547, 233] on span at bounding box center [418, 234] width 394 height 2
click at [574, 233] on span at bounding box center [418, 234] width 394 height 2
click at [588, 233] on span at bounding box center [418, 234] width 394 height 2
click at [599, 233] on span at bounding box center [418, 234] width 394 height 2
click at [499, 229] on video at bounding box center [418, 139] width 394 height 221
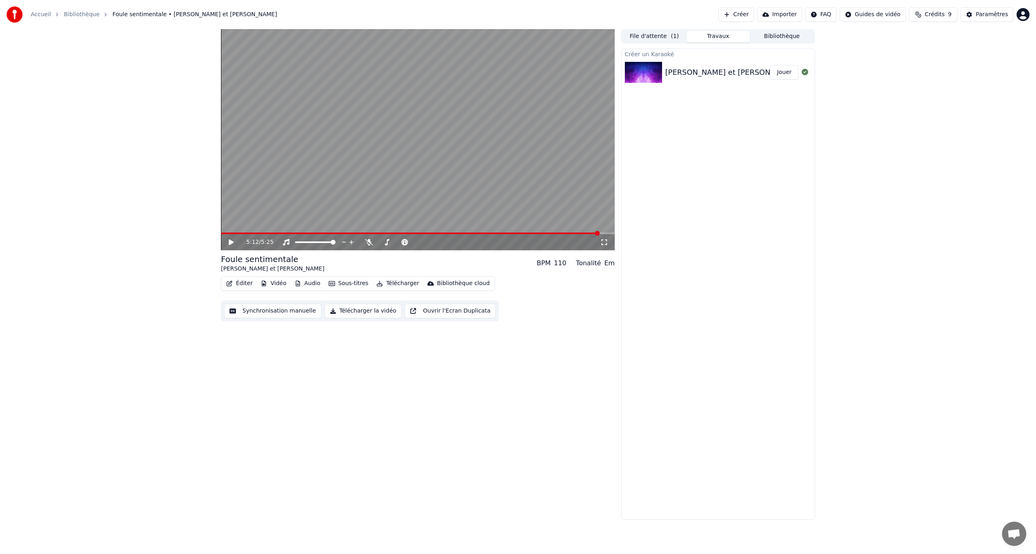
click at [457, 236] on div "5:12 / 5:25" at bounding box center [418, 242] width 394 height 16
click at [439, 232] on video at bounding box center [418, 139] width 394 height 221
click at [370, 312] on button "Télécharger la vidéo" at bounding box center [363, 311] width 77 height 15
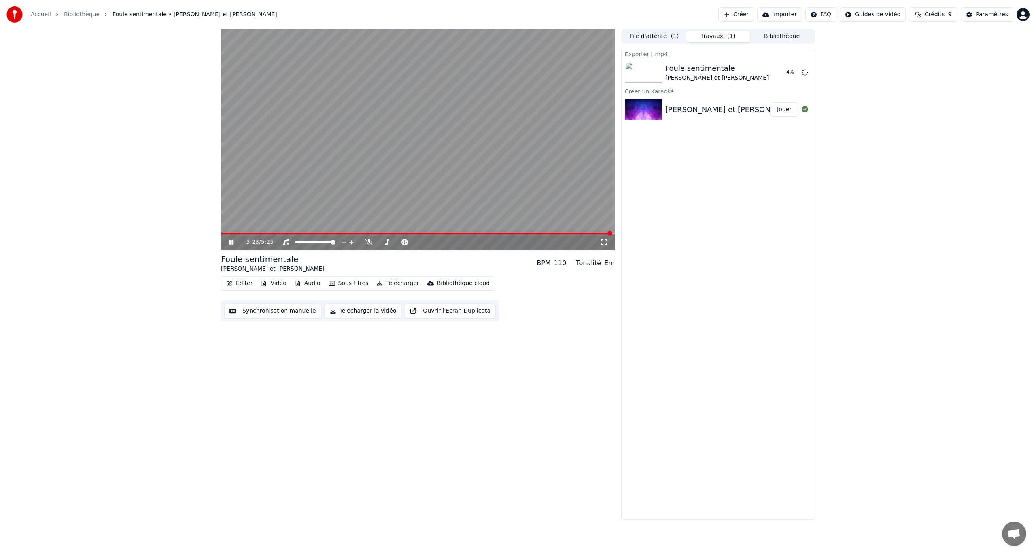
click at [265, 234] on div "5:23 / 5:25" at bounding box center [418, 242] width 394 height 16
click at [270, 234] on span at bounding box center [417, 234] width 392 height 2
click at [286, 234] on div "0:41 / 5:25" at bounding box center [418, 242] width 394 height 16
click at [302, 231] on video at bounding box center [418, 139] width 394 height 221
click at [304, 236] on div "0:42 / 5:25" at bounding box center [418, 242] width 394 height 16
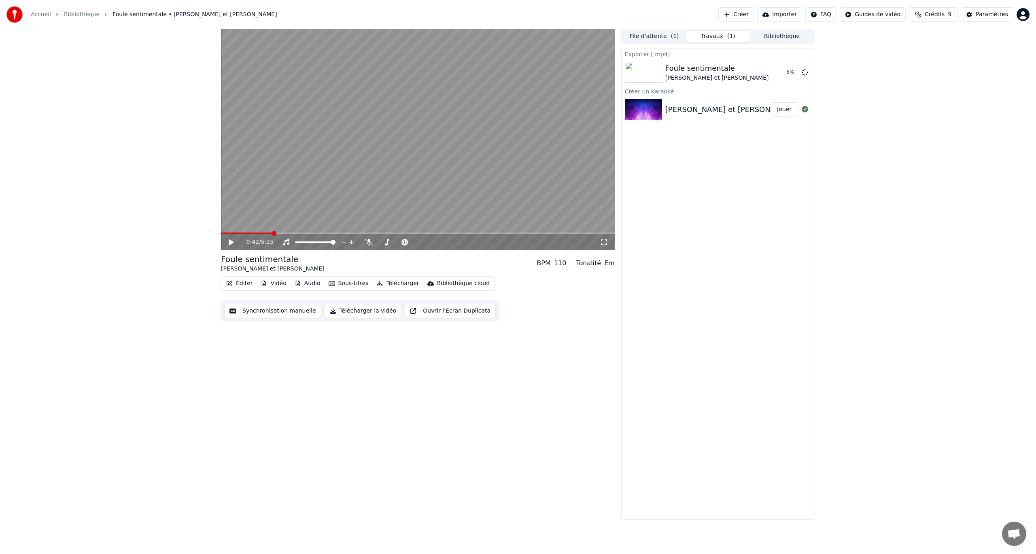
click at [313, 233] on span at bounding box center [418, 234] width 394 height 2
click at [342, 233] on span at bounding box center [418, 234] width 394 height 2
click at [419, 149] on video at bounding box center [418, 139] width 394 height 221
click at [281, 233] on span at bounding box center [286, 234] width 130 height 2
click at [302, 179] on video at bounding box center [418, 139] width 394 height 221
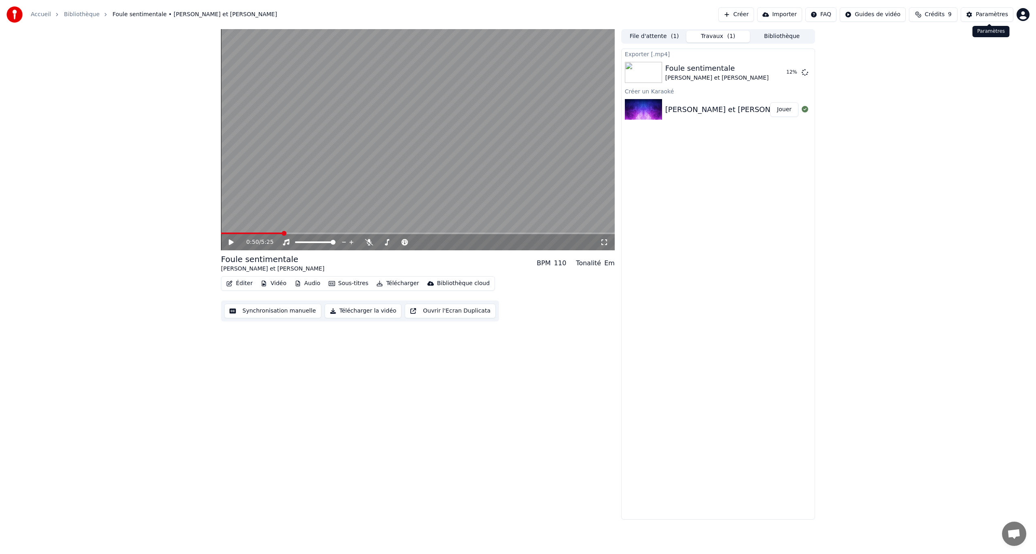
click at [994, 17] on div "Paramètres" at bounding box center [992, 15] width 32 height 8
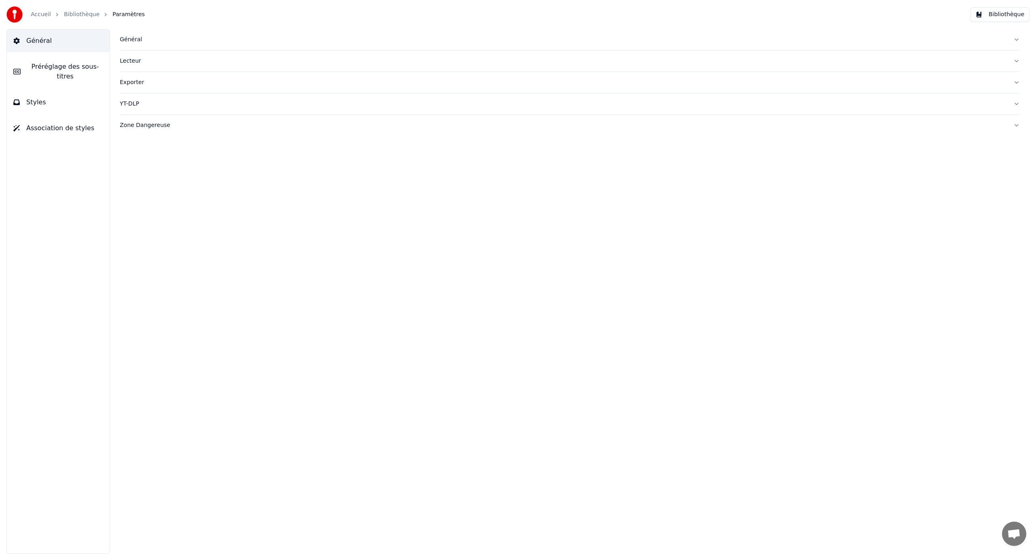
click at [129, 39] on div "Général" at bounding box center [563, 40] width 887 height 8
click at [141, 254] on div "Zone Dangereuse" at bounding box center [563, 256] width 887 height 8
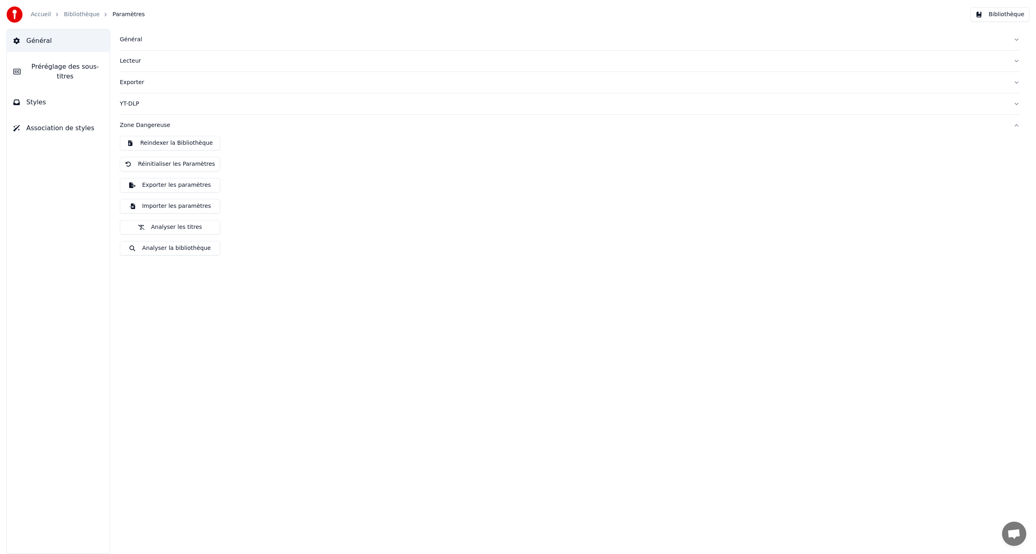
click at [44, 15] on link "Accueil" at bounding box center [41, 15] width 20 height 8
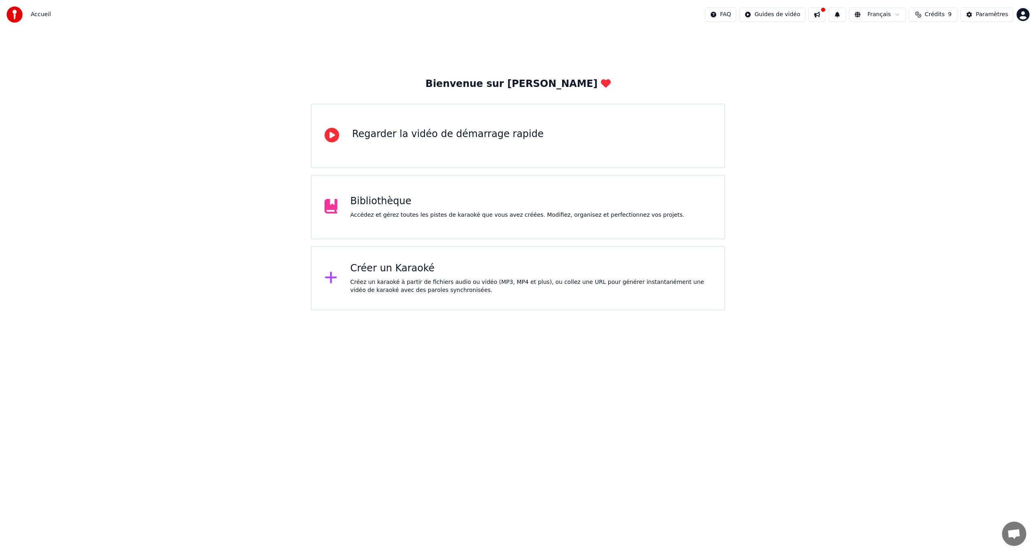
click at [449, 276] on div "Créer un Karaoké Créez un karaoké à partir de fichiers audio ou vidéo (MP3, MP4…" at bounding box center [530, 278] width 361 height 32
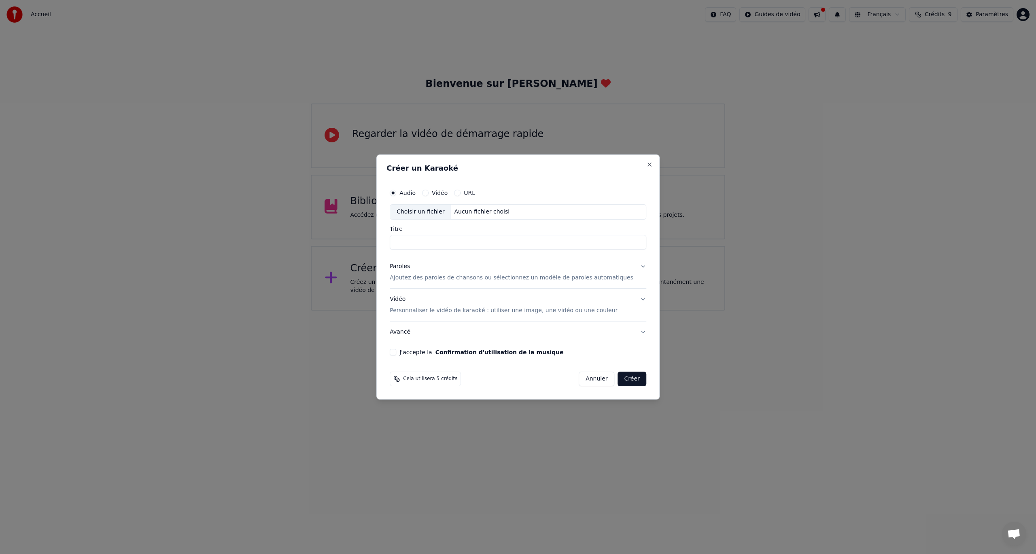
click at [455, 247] on input "Titre" at bounding box center [518, 242] width 257 height 15
type input "**********"
click at [599, 168] on h2 "Créer un Karaoké" at bounding box center [517, 168] width 263 height 7
click at [560, 277] on p "Ajoutez des paroles de chansons ou sélectionnez un modèle de paroles automatiqu…" at bounding box center [512, 278] width 244 height 8
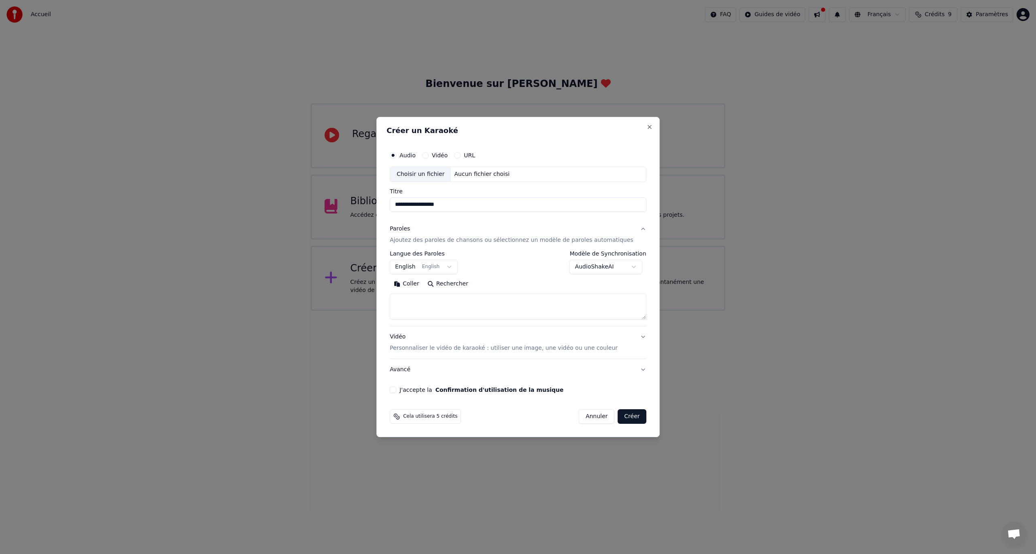
click at [445, 265] on button "English English" at bounding box center [424, 267] width 68 height 15
select select "**"
click at [594, 272] on body "**********" at bounding box center [518, 155] width 1036 height 311
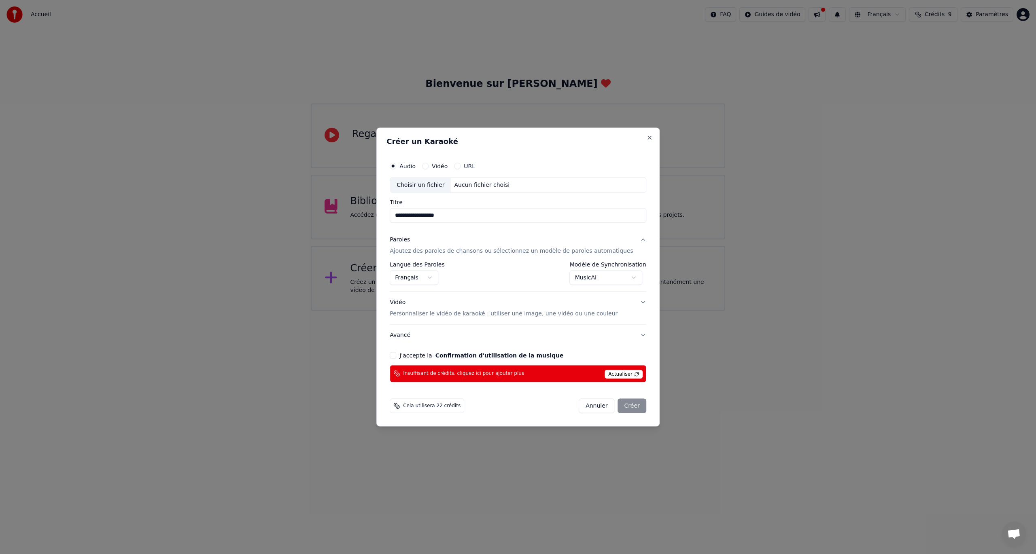
click at [611, 278] on body "**********" at bounding box center [518, 155] width 1036 height 311
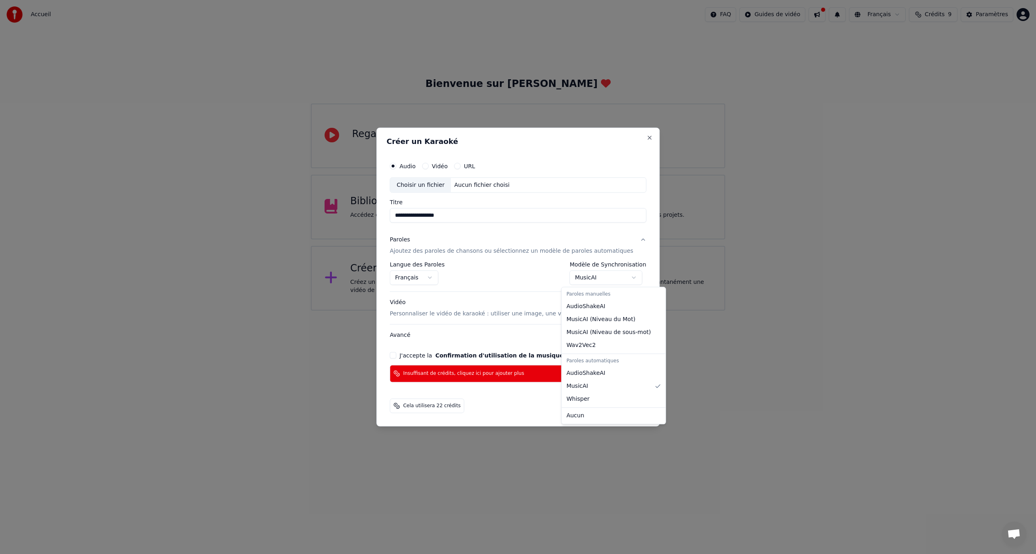
select select "**********"
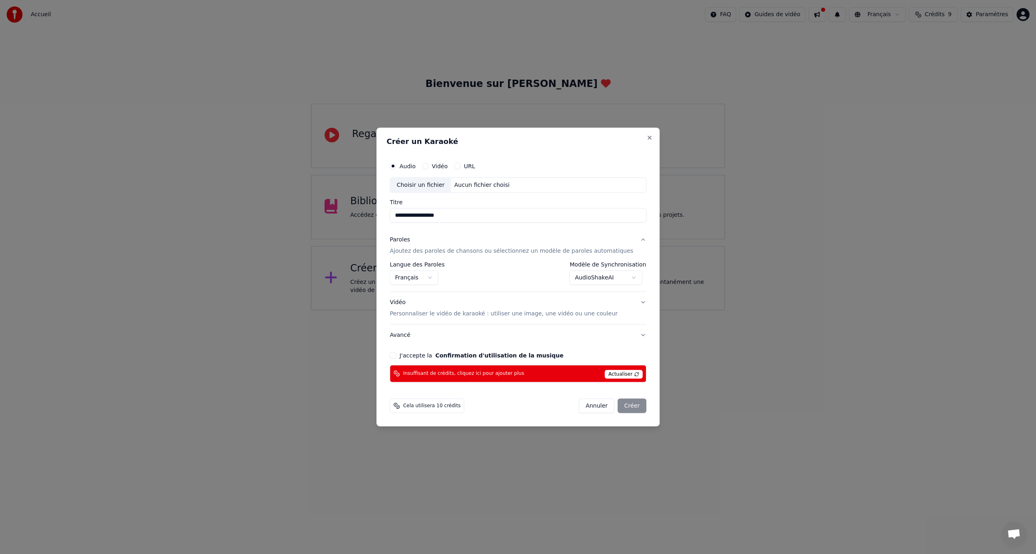
click at [396, 355] on button "J'accepte la Confirmation d'utilisation de la musique" at bounding box center [393, 355] width 6 height 6
click at [471, 215] on input "**********" at bounding box center [518, 215] width 257 height 15
click at [437, 184] on div "Choisir un fichier" at bounding box center [420, 185] width 61 height 15
type input "**********"
click at [646, 139] on button "Close" at bounding box center [649, 138] width 6 height 6
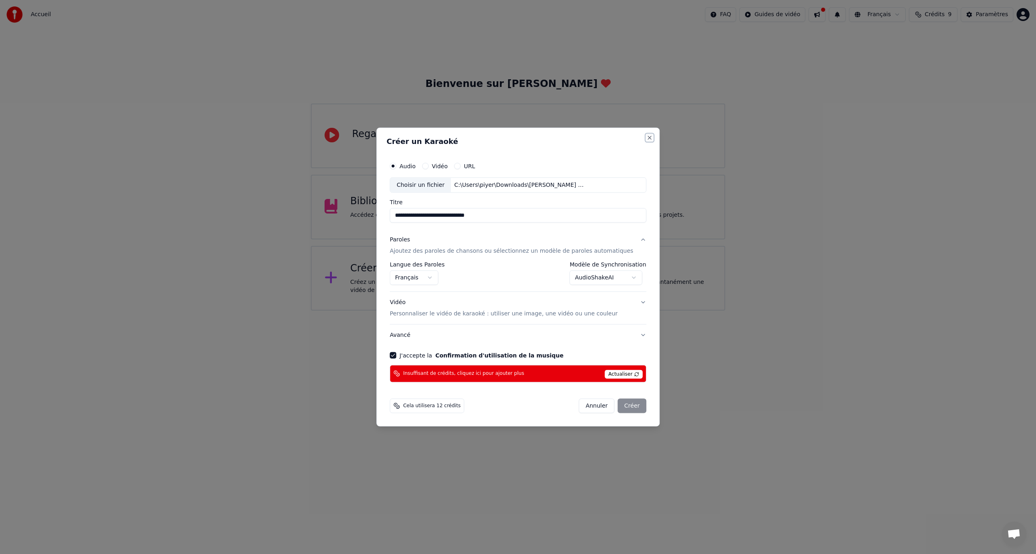
select select "**********"
select select
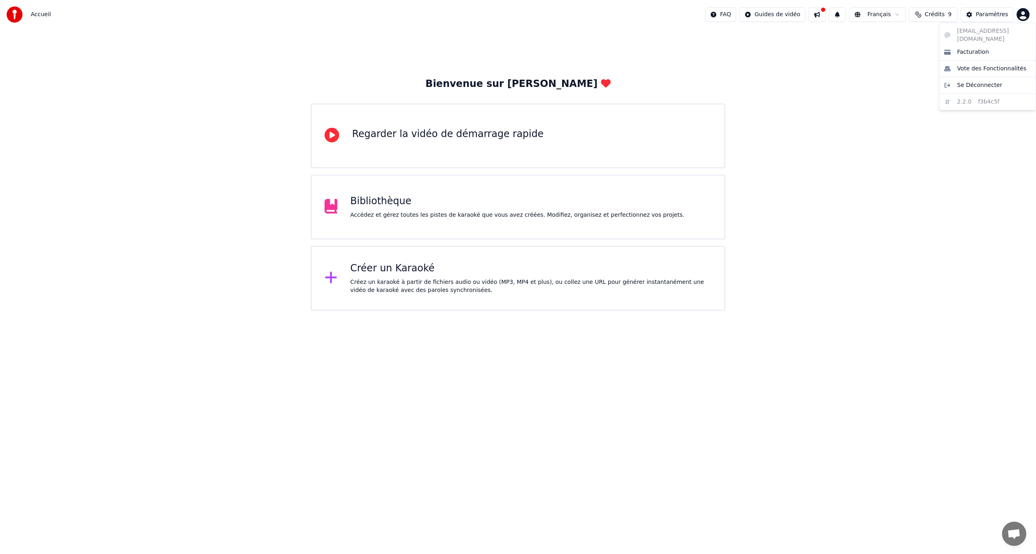
click at [1026, 14] on html "Accueil FAQ Guides de vidéo Français Crédits 9 Paramètres Bienvenue sur Youka R…" at bounding box center [518, 155] width 1036 height 311
click at [975, 48] on span "Facturation" at bounding box center [973, 52] width 32 height 8
click at [443, 282] on div "Créez un karaoké à partir de fichiers audio ou vidéo (MP3, MP4 et plus), ou col…" at bounding box center [530, 286] width 361 height 16
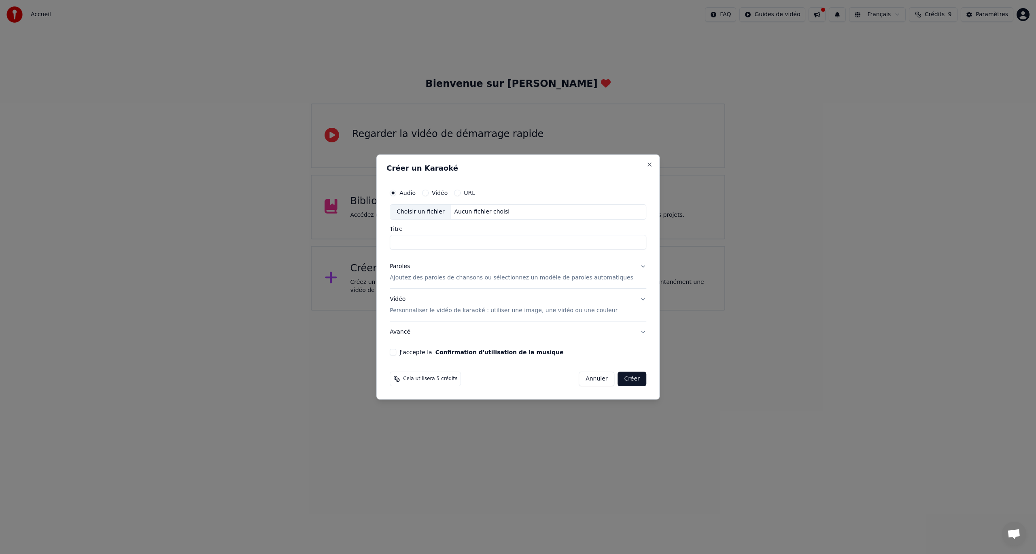
click at [586, 381] on button "Annuler" at bounding box center [597, 379] width 36 height 15
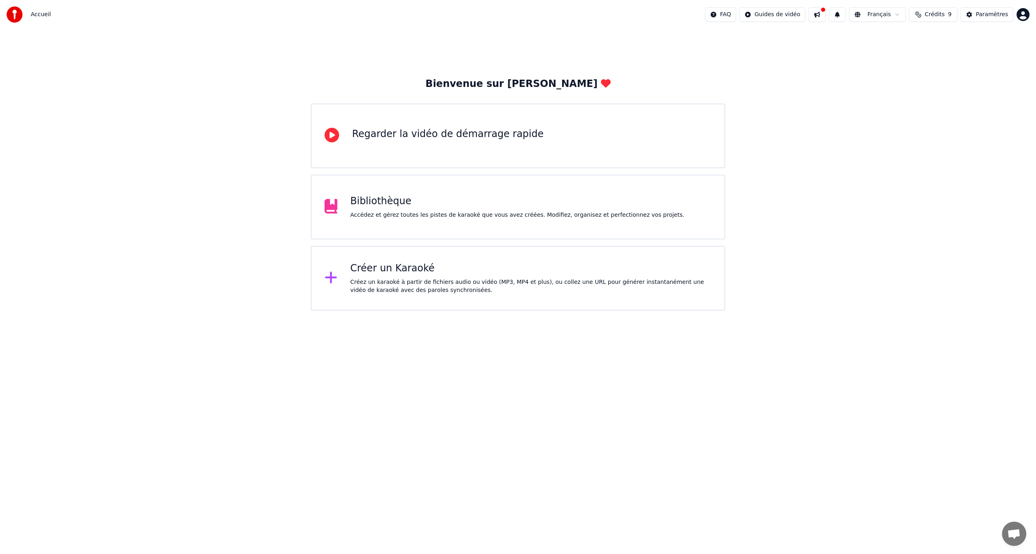
click at [466, 212] on div "Accédez et gérez toutes les pistes de karaoké que vous avez créées. Modifiez, o…" at bounding box center [517, 215] width 334 height 8
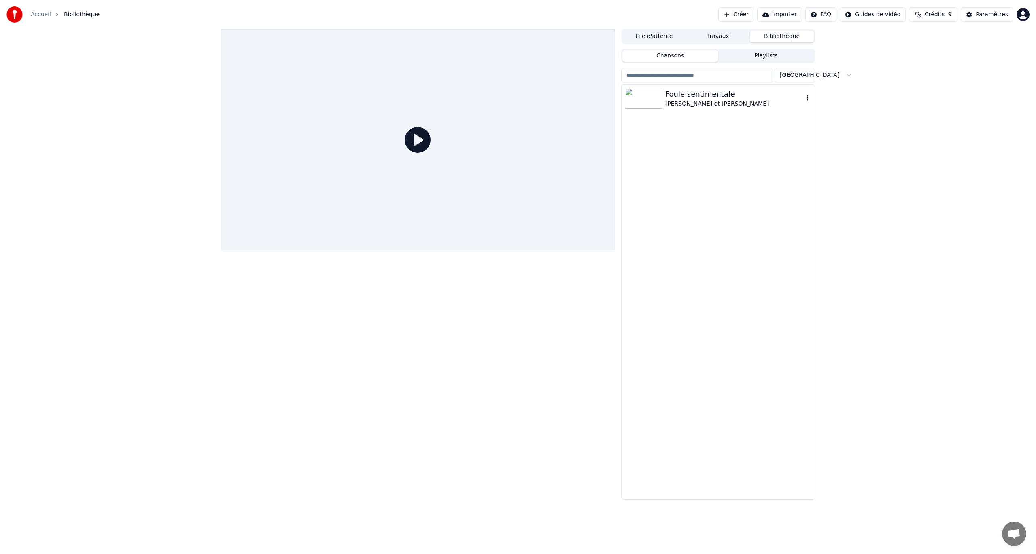
click at [688, 96] on div "Foule sentimentale" at bounding box center [734, 94] width 138 height 11
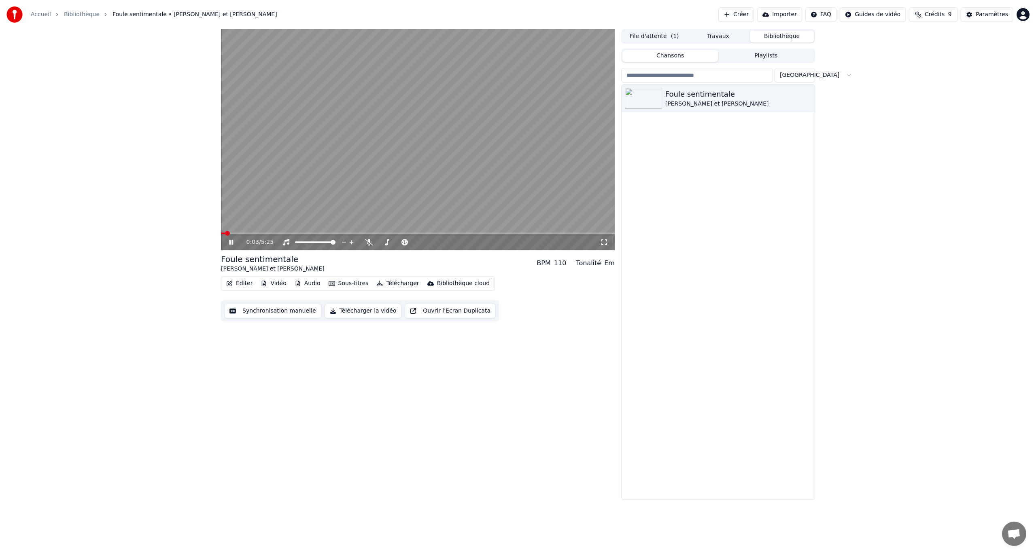
click at [240, 234] on span at bounding box center [418, 234] width 394 height 2
click at [272, 232] on video at bounding box center [418, 139] width 394 height 221
click at [308, 231] on video at bounding box center [418, 139] width 394 height 221
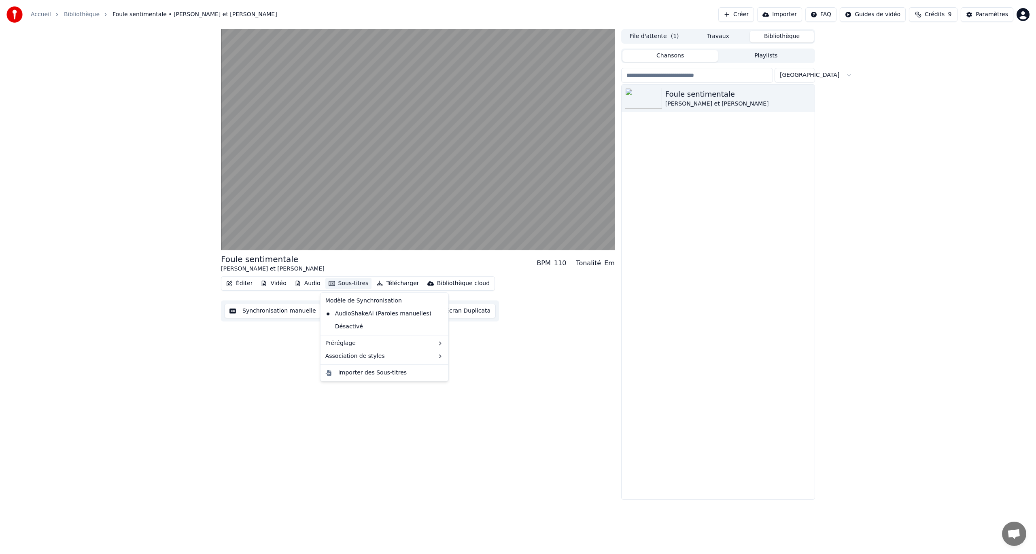
click at [332, 283] on button "Sous-titres" at bounding box center [348, 283] width 47 height 11
click at [438, 313] on icon at bounding box center [441, 314] width 6 height 6
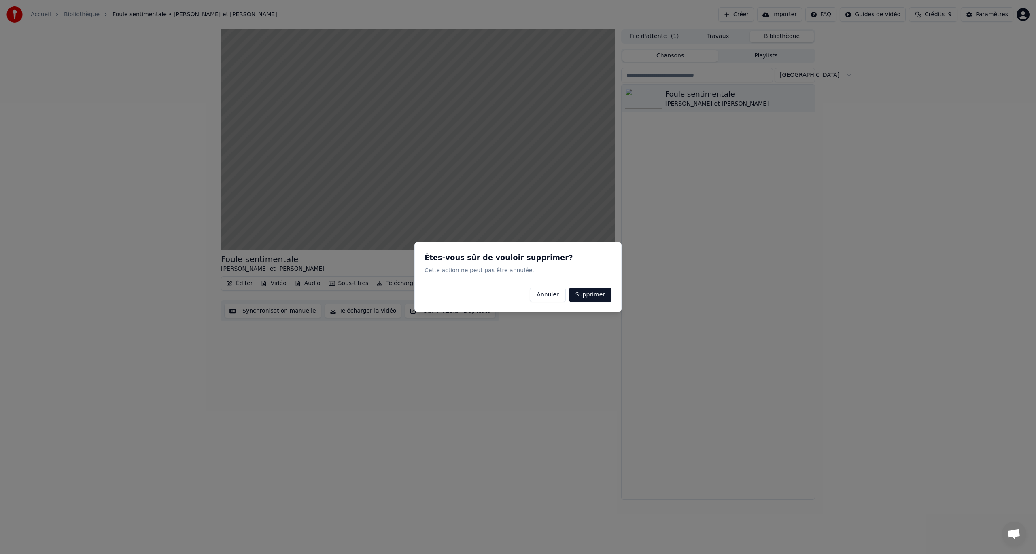
click at [592, 297] on button "Supprimer" at bounding box center [590, 295] width 42 height 15
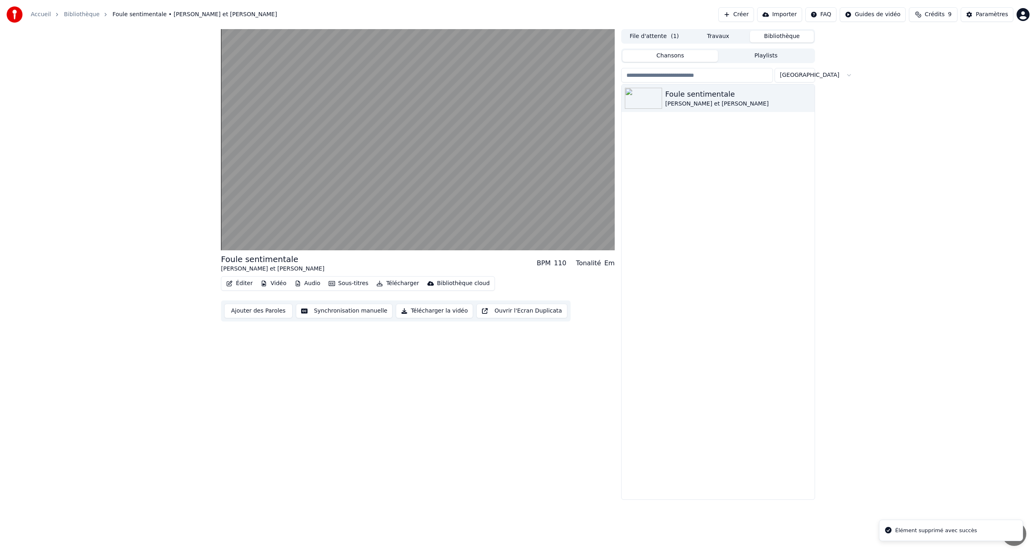
click at [342, 282] on button "Sous-titres" at bounding box center [348, 283] width 47 height 11
click at [245, 440] on div "Foule sentimentale [PERSON_NAME] et [PERSON_NAME] 110 Tonalité Em Éditer Vidéo …" at bounding box center [418, 264] width 394 height 471
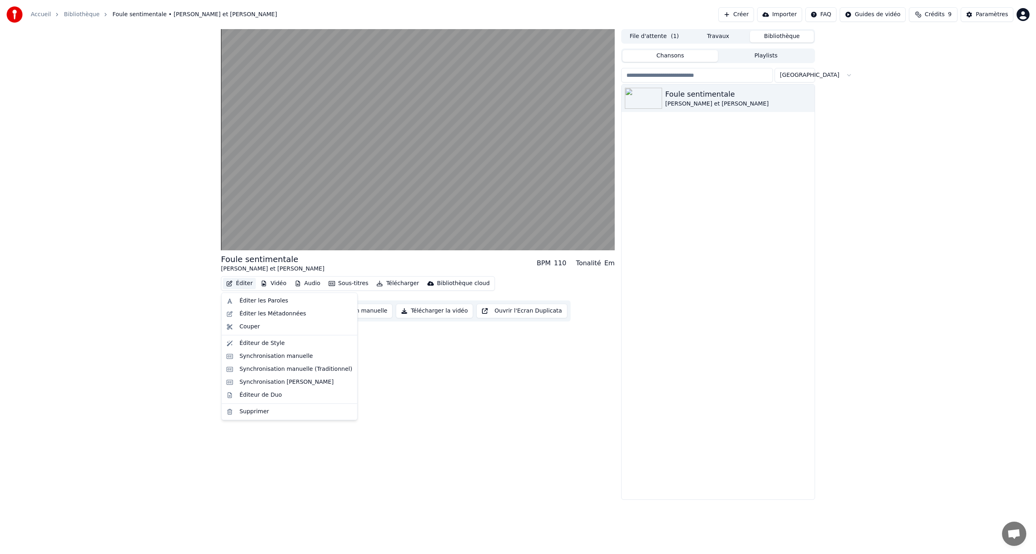
click at [236, 282] on button "Éditer" at bounding box center [239, 283] width 33 height 11
click at [272, 304] on div "Éditer les Paroles" at bounding box center [264, 301] width 49 height 8
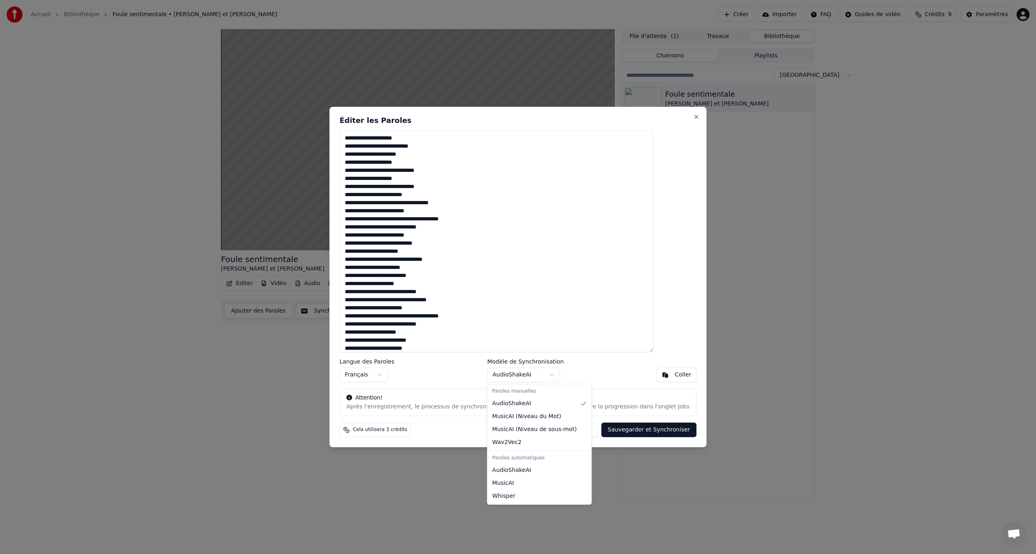
click at [514, 368] on body "Accueil Bibliothèque Foule sentimentale • [PERSON_NAME] et [PERSON_NAME] Import…" at bounding box center [518, 277] width 1036 height 554
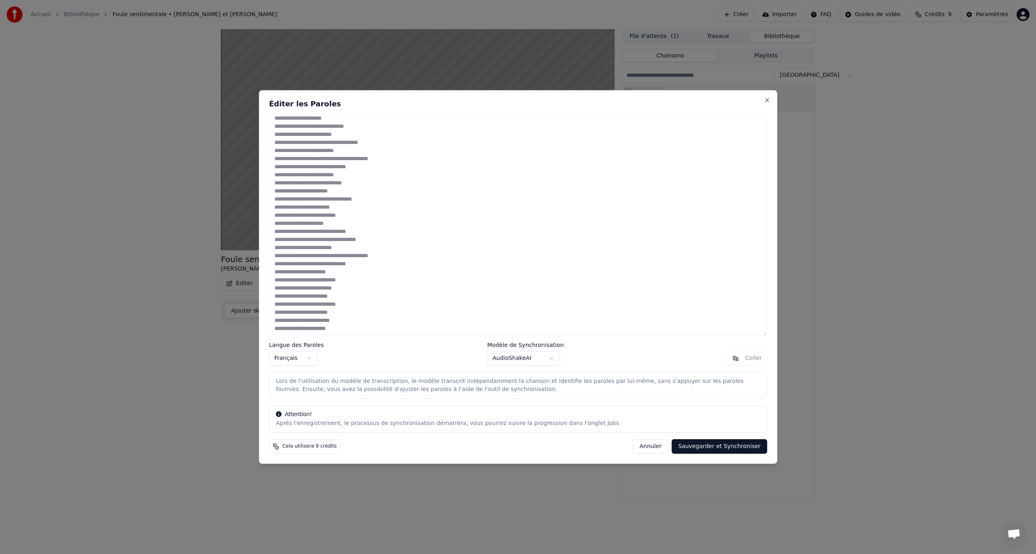
scroll to position [44, 0]
click at [734, 448] on button "Sauvegarder et Synchroniser" at bounding box center [720, 447] width 96 height 15
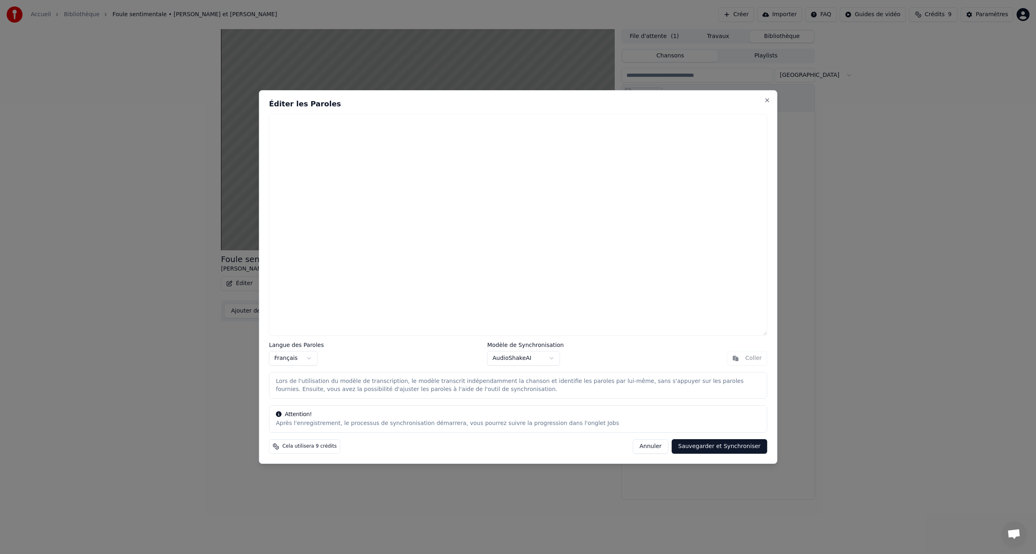
scroll to position [0, 0]
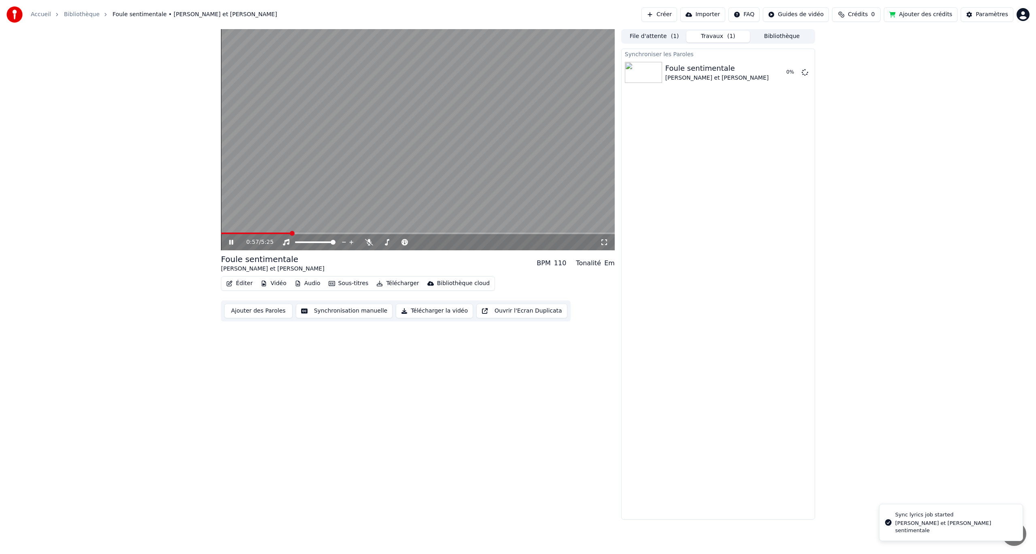
click at [233, 233] on span at bounding box center [256, 234] width 70 height 2
click at [228, 233] on span at bounding box center [227, 234] width 12 height 2
click at [245, 235] on div "0:06 / 5:25" at bounding box center [418, 242] width 394 height 16
click at [247, 233] on span at bounding box center [418, 234] width 394 height 2
click at [257, 232] on video at bounding box center [418, 139] width 394 height 221
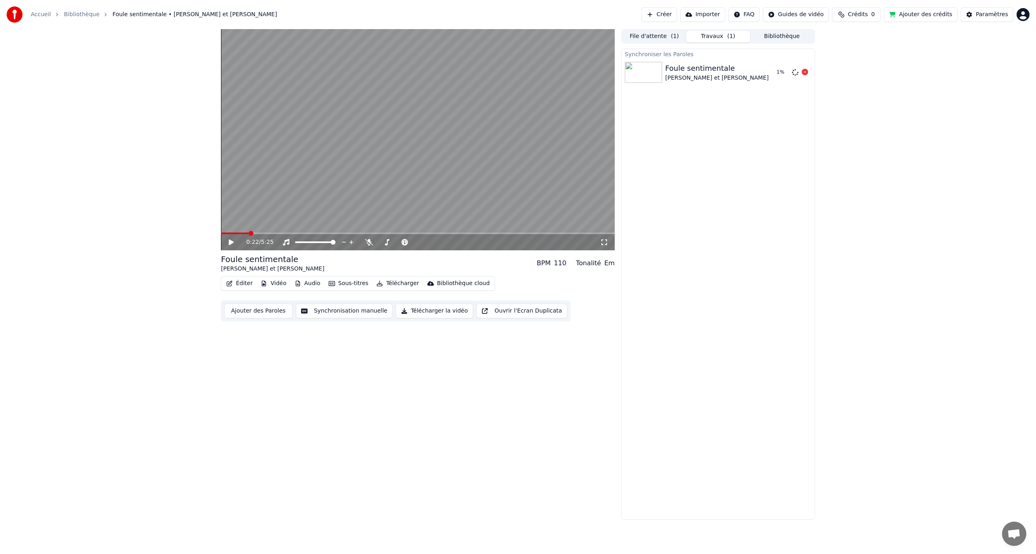
click at [725, 70] on div "Foule sentimentale" at bounding box center [717, 68] width 104 height 11
click at [720, 70] on div "Foule sentimentale" at bounding box center [717, 68] width 104 height 11
click at [713, 70] on div "Foule sentimentale" at bounding box center [717, 68] width 104 height 11
click at [234, 233] on span at bounding box center [244, 234] width 46 height 2
click at [227, 234] on span at bounding box center [227, 234] width 13 height 2
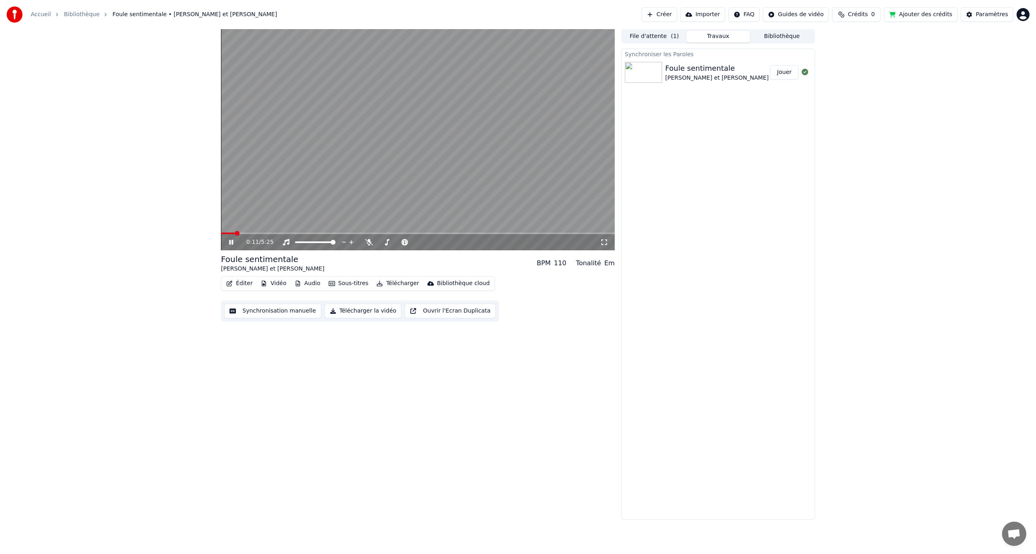
click at [242, 235] on div "0:11 / 5:25" at bounding box center [418, 242] width 394 height 16
click at [244, 233] on span at bounding box center [418, 234] width 394 height 2
click at [253, 233] on span at bounding box center [418, 234] width 394 height 2
click at [252, 233] on span at bounding box center [238, 234] width 35 height 2
click at [243, 231] on video at bounding box center [418, 139] width 394 height 221
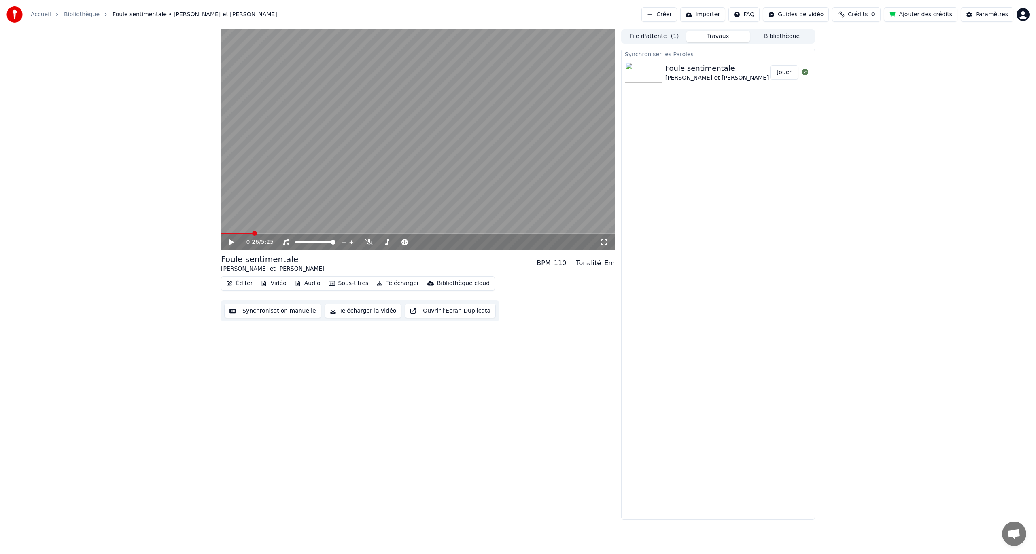
click at [239, 236] on div "0:26 / 5:25" at bounding box center [418, 242] width 394 height 16
click at [237, 234] on span at bounding box center [229, 234] width 16 height 2
click at [228, 244] on icon at bounding box center [236, 242] width 19 height 6
click at [225, 234] on span at bounding box center [223, 234] width 5 height 2
click at [250, 233] on span at bounding box center [418, 234] width 394 height 2
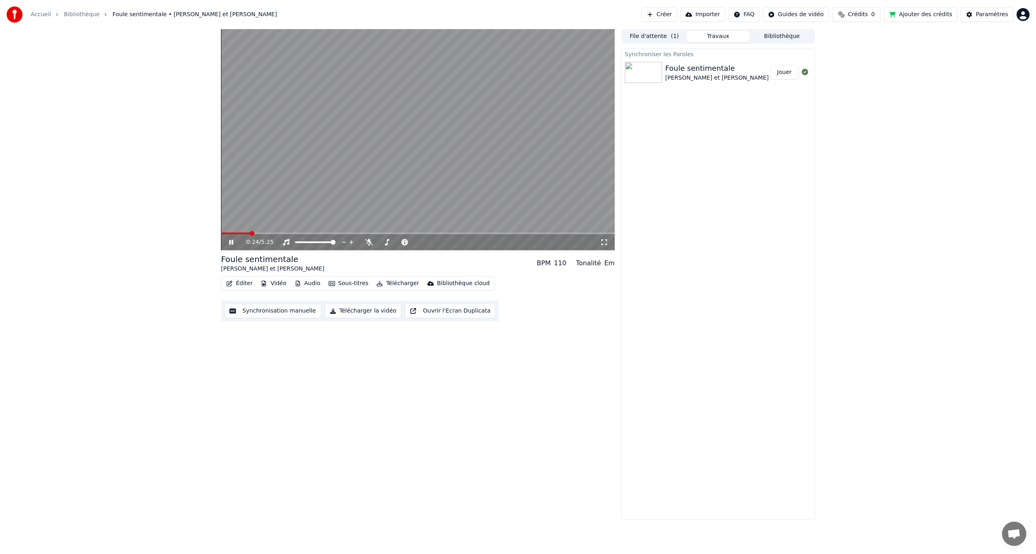
click at [287, 234] on div "0:24 / 5:25" at bounding box center [418, 242] width 394 height 16
click at [306, 234] on span at bounding box center [418, 234] width 394 height 2
click at [426, 234] on span at bounding box center [418, 234] width 394 height 2
click at [347, 287] on button "Sous-titres" at bounding box center [348, 283] width 47 height 11
click at [313, 415] on div "Foule sentimentale [PERSON_NAME] et [PERSON_NAME] BPM 110 Tonalité Em Éditer Vi…" at bounding box center [418, 274] width 394 height 491
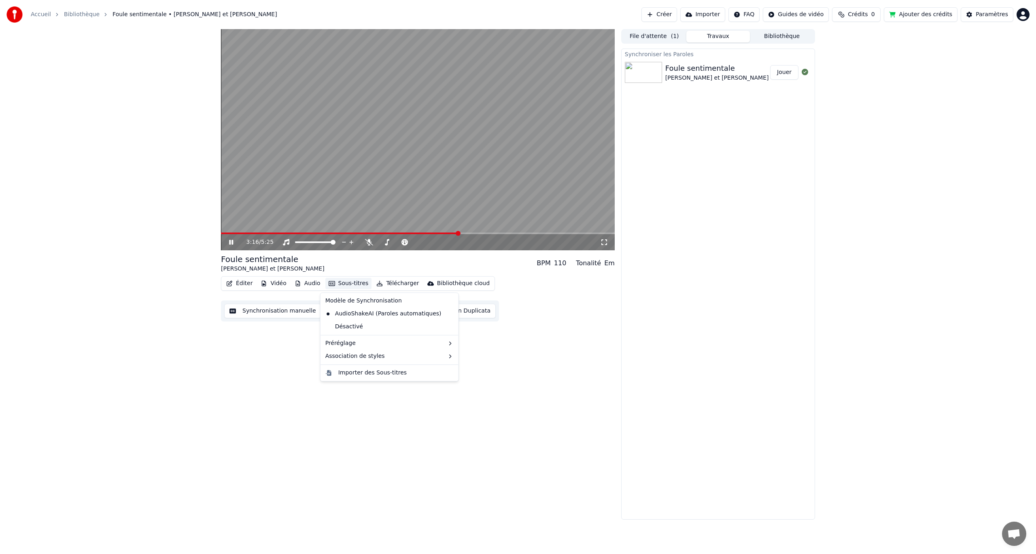
click at [330, 283] on icon "button" at bounding box center [332, 283] width 6 height 5
click at [386, 312] on div "AudioShakeAI (Paroles automatiques)" at bounding box center [383, 314] width 123 height 13
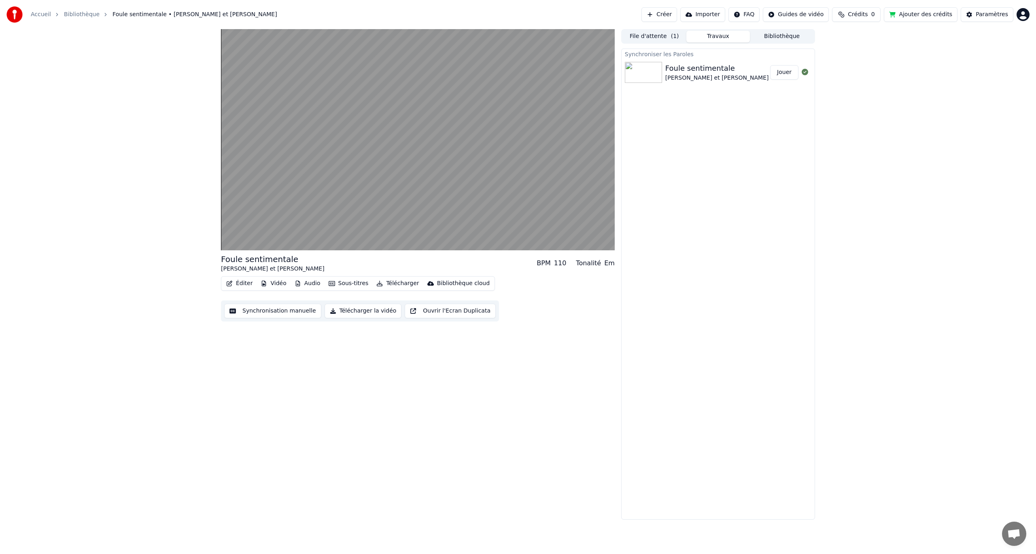
click at [342, 278] on button "Sous-titres" at bounding box center [348, 283] width 47 height 11
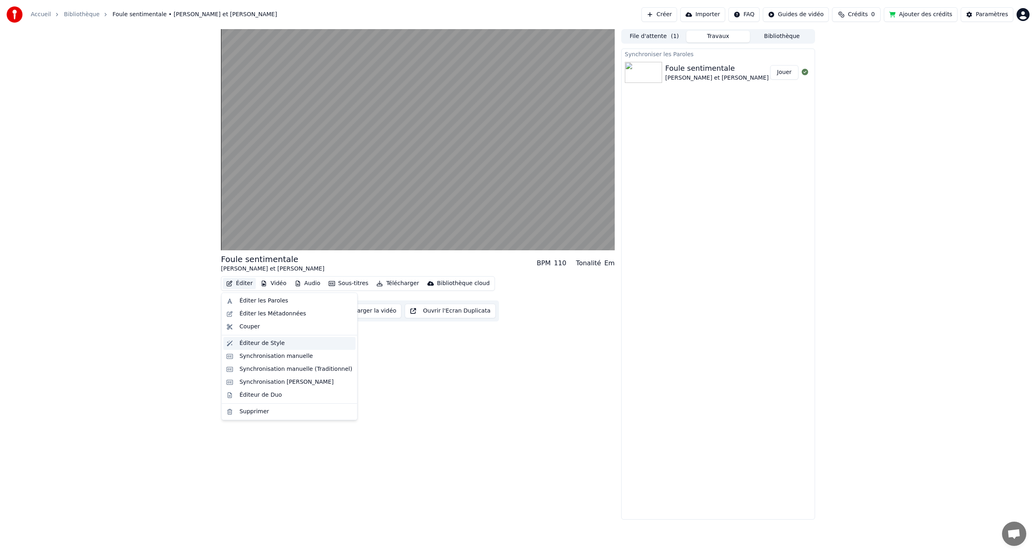
click at [270, 343] on div "Éditeur de Style" at bounding box center [262, 344] width 45 height 8
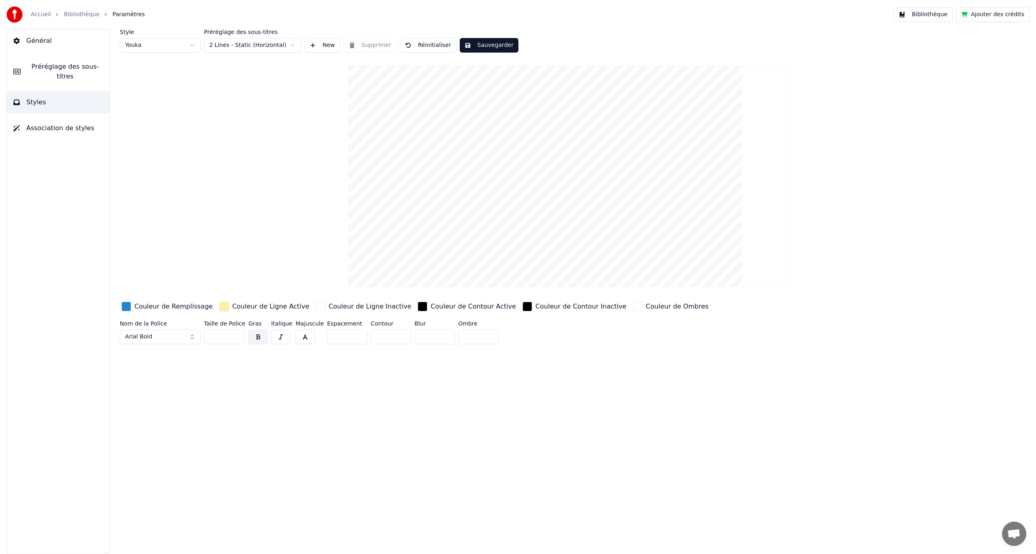
click at [541, 235] on video at bounding box center [569, 177] width 443 height 222
click at [546, 225] on video at bounding box center [569, 177] width 443 height 222
click at [592, 254] on video at bounding box center [569, 177] width 443 height 222
click at [257, 43] on html "Accueil Bibliothèque Paramètres Bibliothèque Ajouter des crédits Général Prérég…" at bounding box center [518, 277] width 1036 height 554
click at [264, 42] on html "Accueil Bibliothèque Paramètres Bibliothèque Ajouter des crédits Général Prérég…" at bounding box center [518, 277] width 1036 height 554
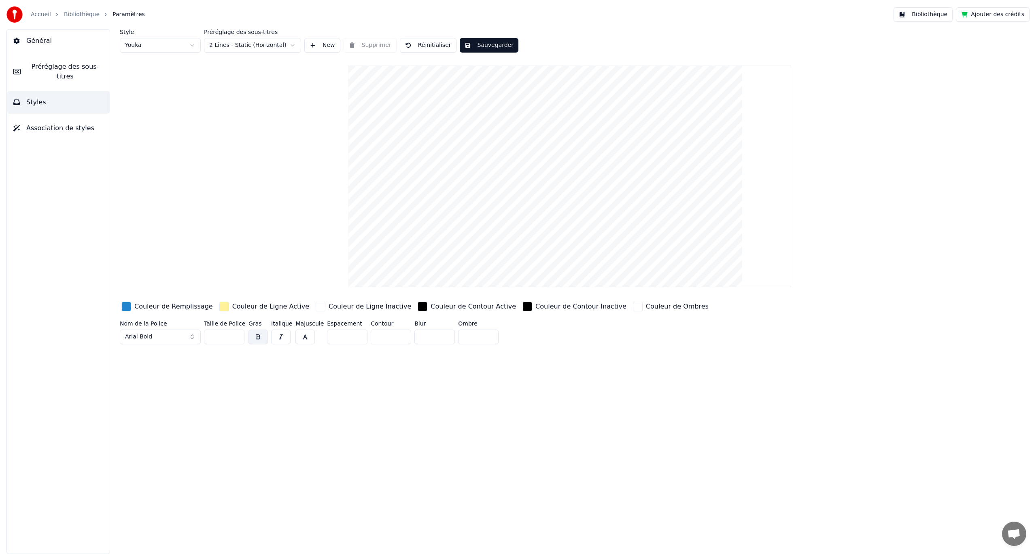
click at [164, 46] on html "Accueil Bibliothèque Paramètres Bibliothèque Ajouter des crédits Général Prérég…" at bounding box center [518, 277] width 1036 height 554
click at [155, 42] on html "Accueil Bibliothèque Paramètres Bibliothèque Ajouter des crédits Général Prérég…" at bounding box center [518, 277] width 1036 height 554
click at [250, 42] on html "Accueil Bibliothèque Paramètres Bibliothèque Ajouter des crédits Général Prérég…" at bounding box center [518, 277] width 1036 height 554
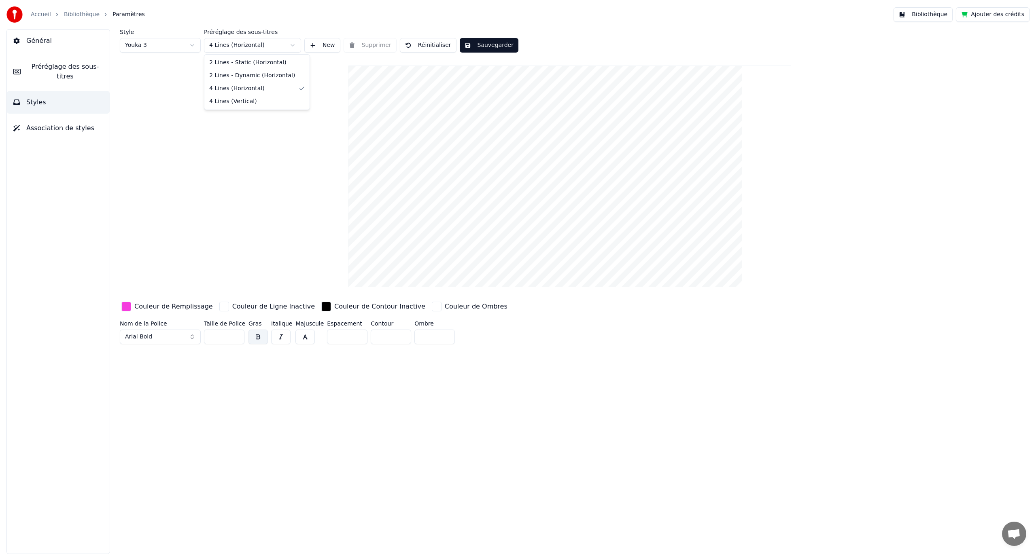
click at [253, 42] on html "Accueil Bibliothèque Paramètres Bibliothèque Ajouter des crédits Général Prérég…" at bounding box center [518, 277] width 1036 height 554
click at [265, 41] on html "Accueil Bibliothèque Paramètres Bibliothèque Ajouter des crédits Général Prérég…" at bounding box center [518, 277] width 1036 height 554
click at [75, 71] on span "Préréglage des sous-titres" at bounding box center [65, 71] width 76 height 19
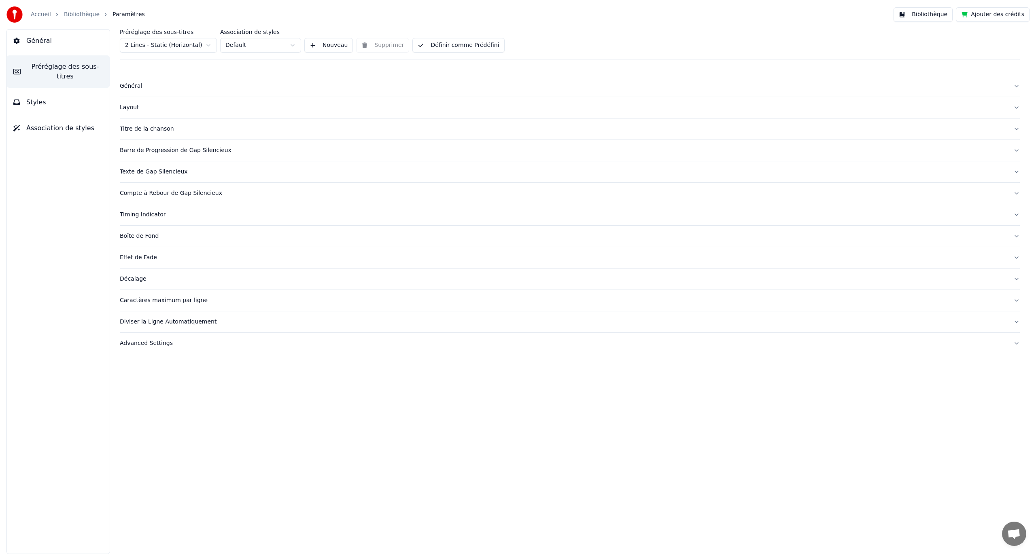
click at [61, 46] on button "Général" at bounding box center [58, 41] width 103 height 23
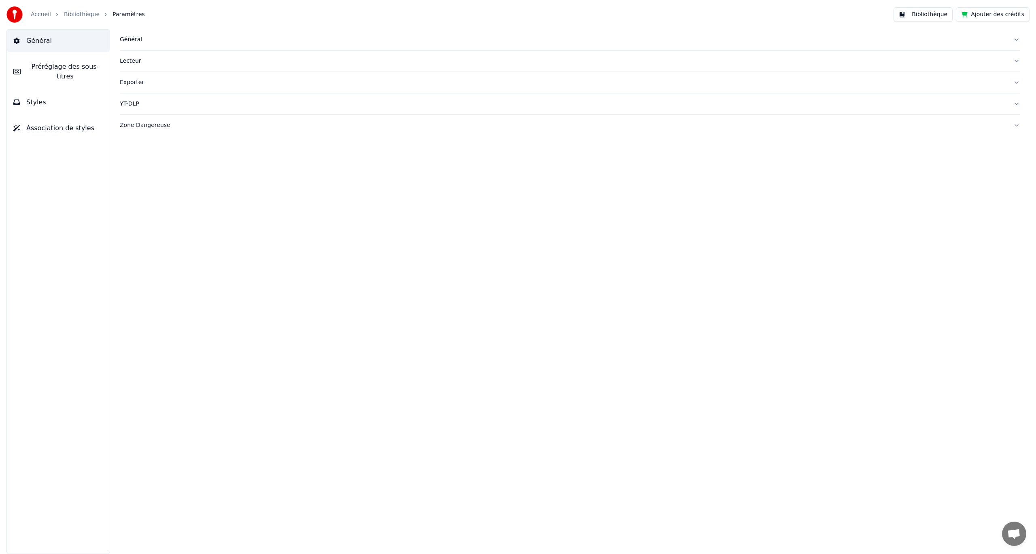
click at [77, 16] on link "Bibliothèque" at bounding box center [82, 15] width 36 height 8
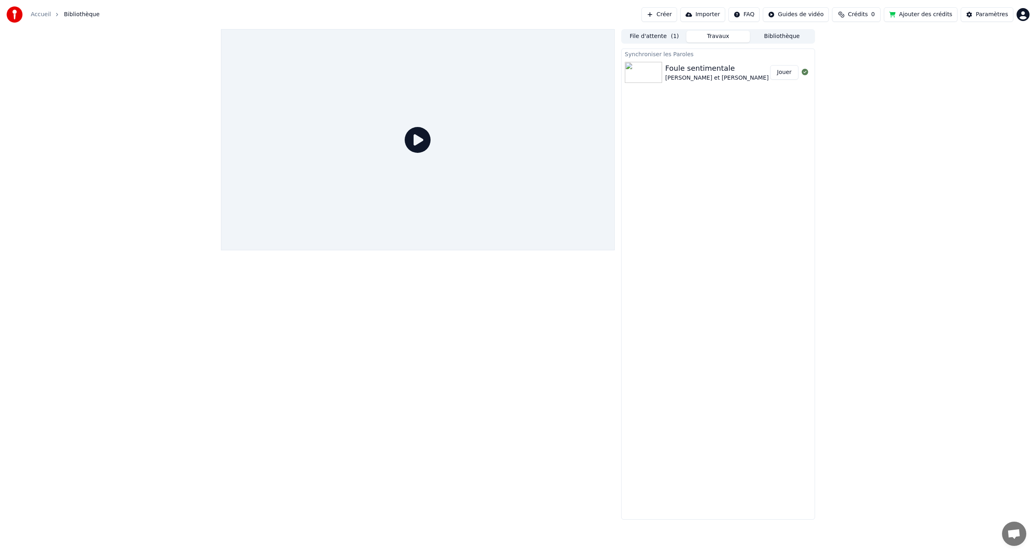
click at [728, 72] on div "Foule sentimentale [PERSON_NAME] et [PERSON_NAME]" at bounding box center [717, 72] width 105 height 19
click at [782, 73] on button "Jouer" at bounding box center [784, 72] width 28 height 15
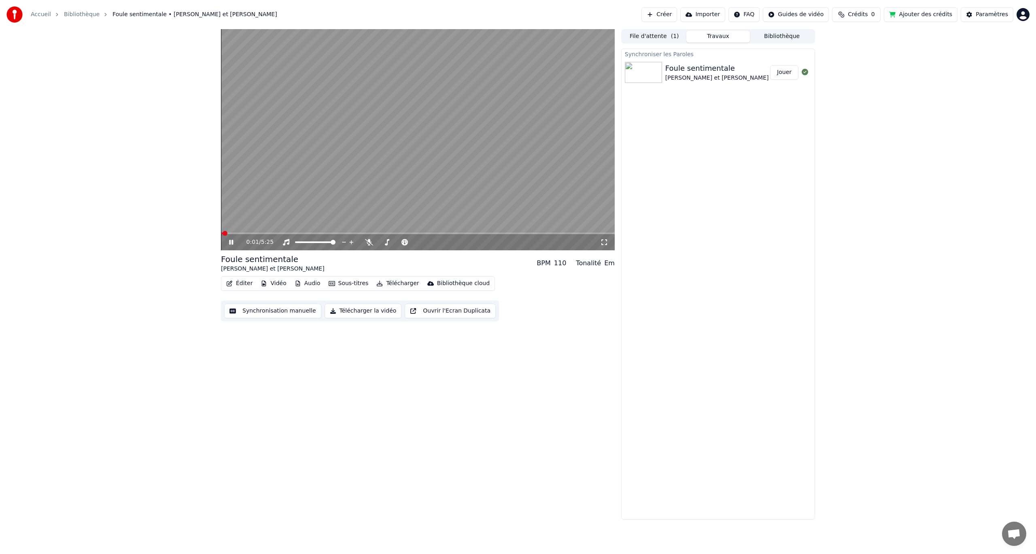
click at [269, 233] on span at bounding box center [418, 234] width 394 height 2
click at [231, 234] on span at bounding box center [247, 234] width 53 height 2
click at [421, 164] on video at bounding box center [418, 139] width 394 height 221
click at [349, 284] on button "Sous-titres" at bounding box center [348, 283] width 47 height 11
click at [641, 377] on div "Synchroniser les Paroles Foule sentimentale [PERSON_NAME] et [PERSON_NAME]" at bounding box center [718, 284] width 194 height 471
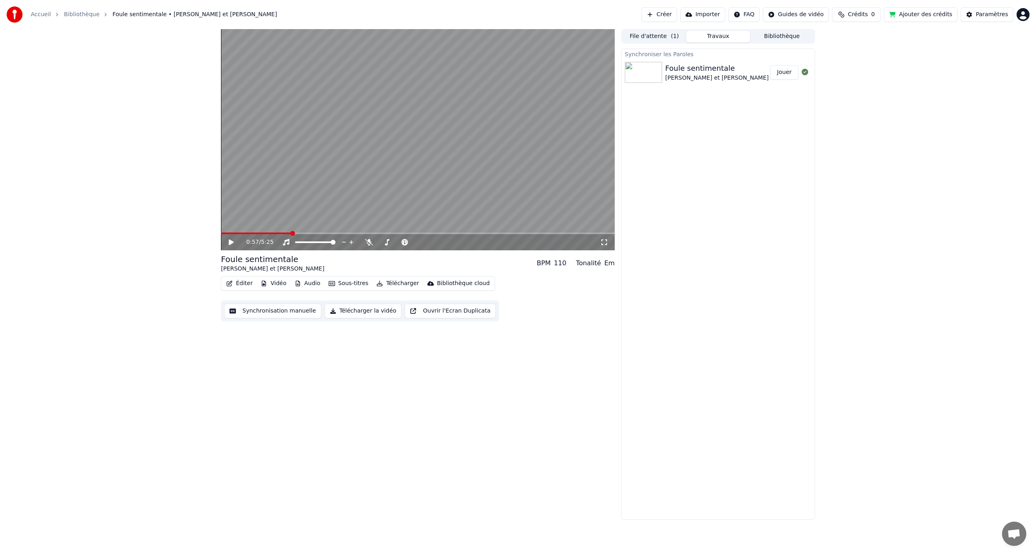
click at [448, 310] on button "Ouvrir l'Ecran Duplicata" at bounding box center [450, 311] width 91 height 15
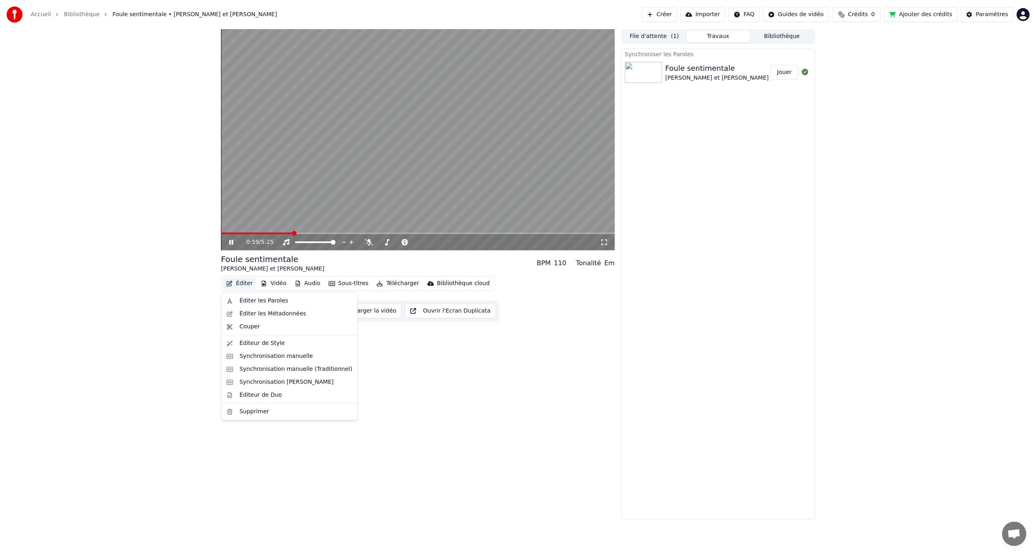
click at [240, 287] on button "Éditer" at bounding box center [239, 283] width 33 height 11
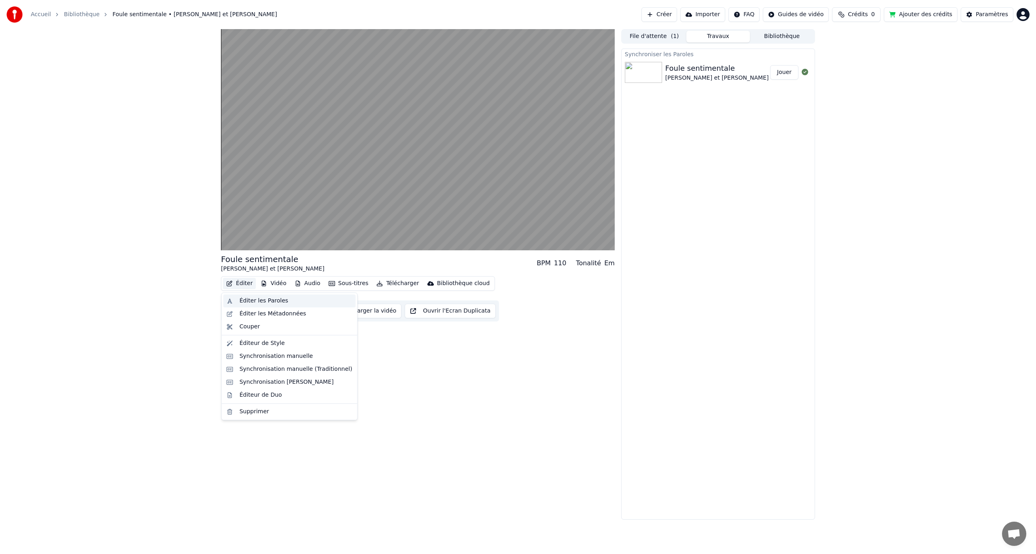
click at [263, 302] on div "Éditer les Paroles" at bounding box center [264, 301] width 49 height 8
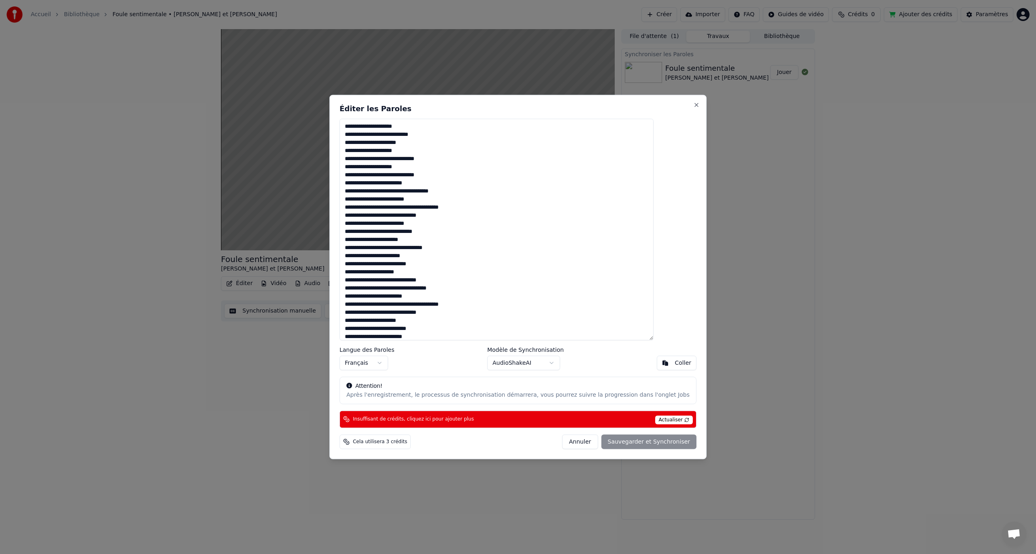
click at [393, 160] on textarea "**********" at bounding box center [497, 230] width 314 height 222
click at [437, 258] on textarea "**********" at bounding box center [497, 230] width 314 height 222
click at [421, 124] on textarea "**********" at bounding box center [497, 230] width 314 height 222
click at [572, 443] on button "Annuler" at bounding box center [580, 442] width 36 height 15
